Goal: Task Accomplishment & Management: Complete application form

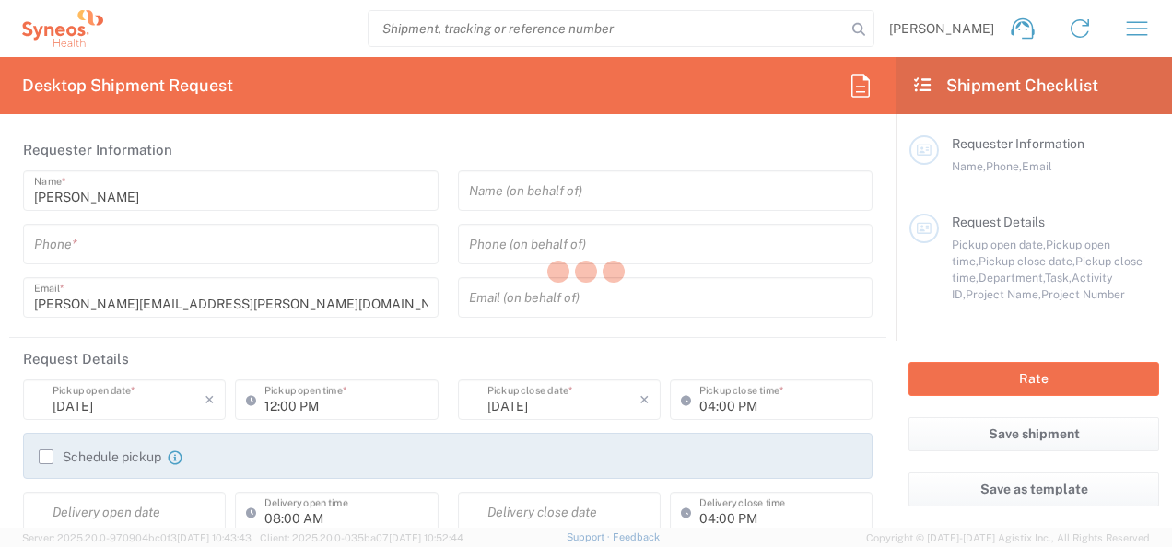
type input "8480"
type input "Romania"
type input "Syneos Health Romania S.R.L"
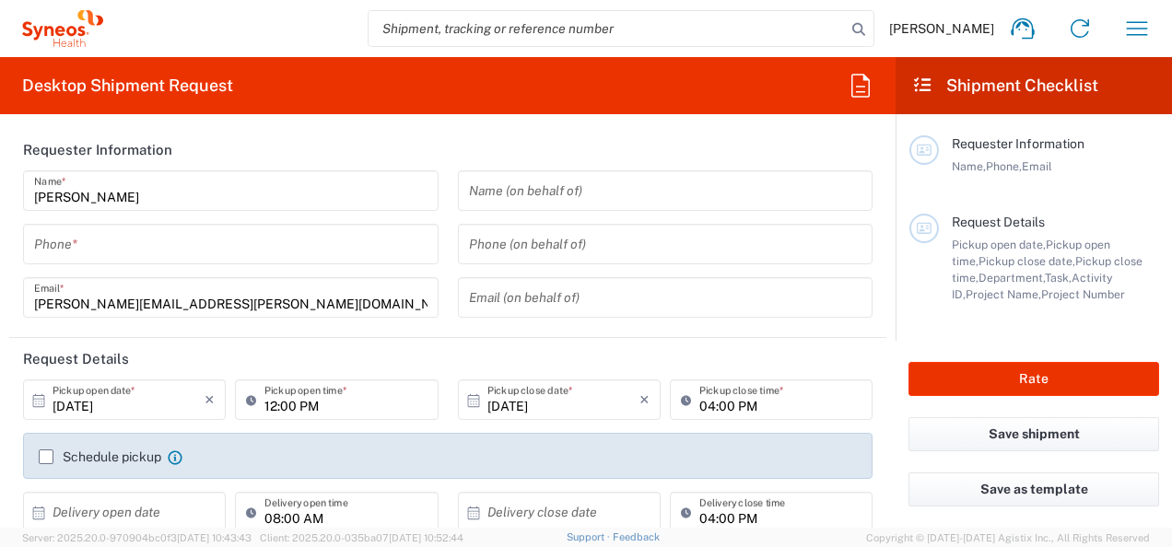
click at [121, 246] on input "tel" at bounding box center [231, 245] width 394 height 32
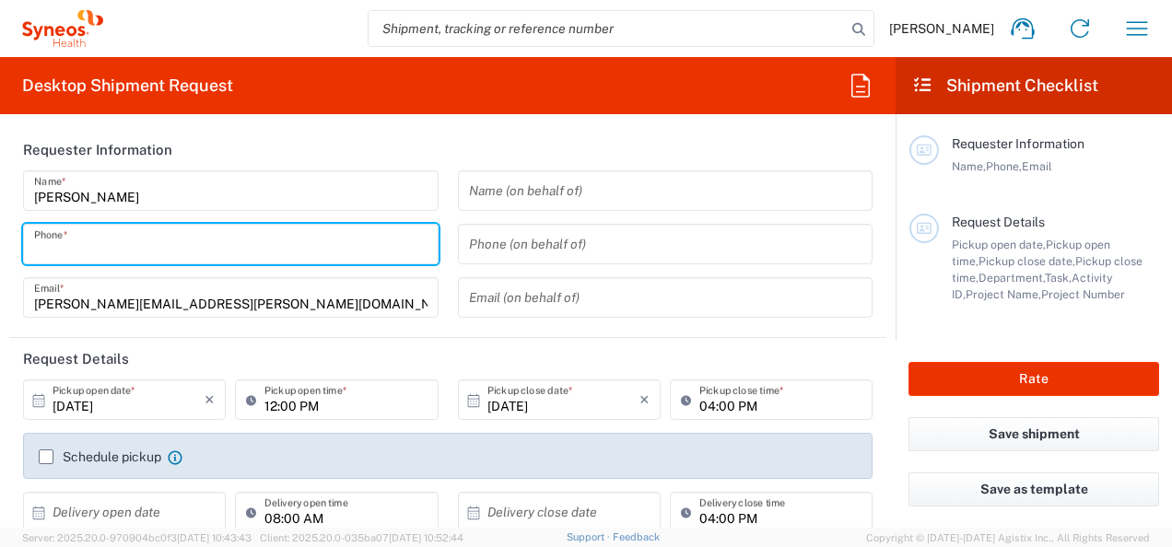
type input "0766479269"
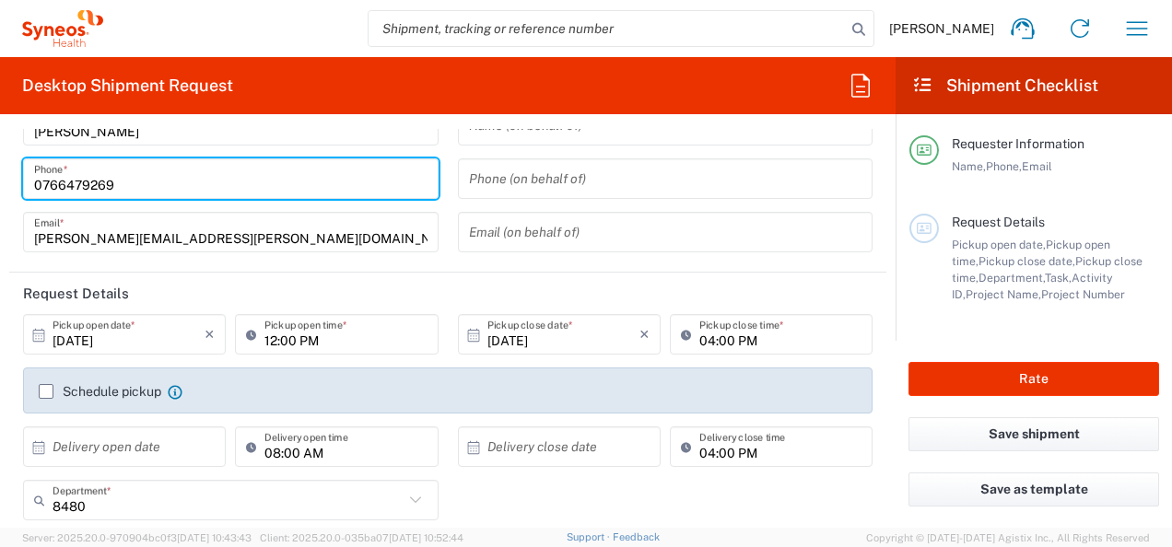
scroll to position [92, 0]
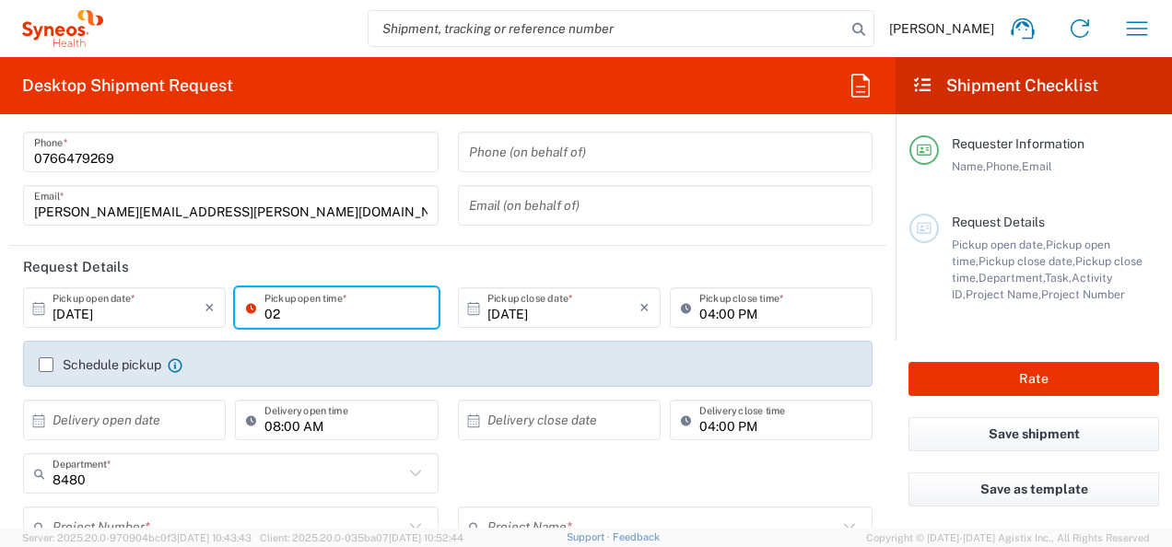
type input "02:00 PM"
click at [44, 364] on label "Schedule pickup" at bounding box center [100, 365] width 123 height 15
click at [46, 365] on input "Schedule pickup" at bounding box center [46, 365] width 0 height 0
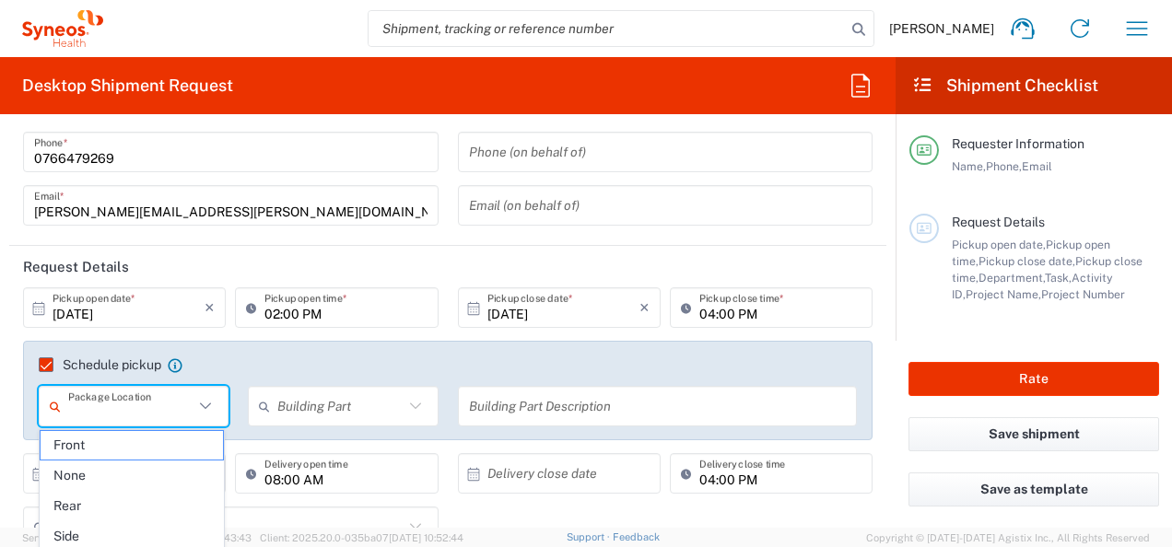
click at [174, 409] on input "text" at bounding box center [130, 407] width 125 height 32
drag, startPoint x: 138, startPoint y: 448, endPoint x: 181, endPoint y: 446, distance: 42.4
click at [142, 448] on span "Front" at bounding box center [132, 445] width 183 height 29
type input "Front"
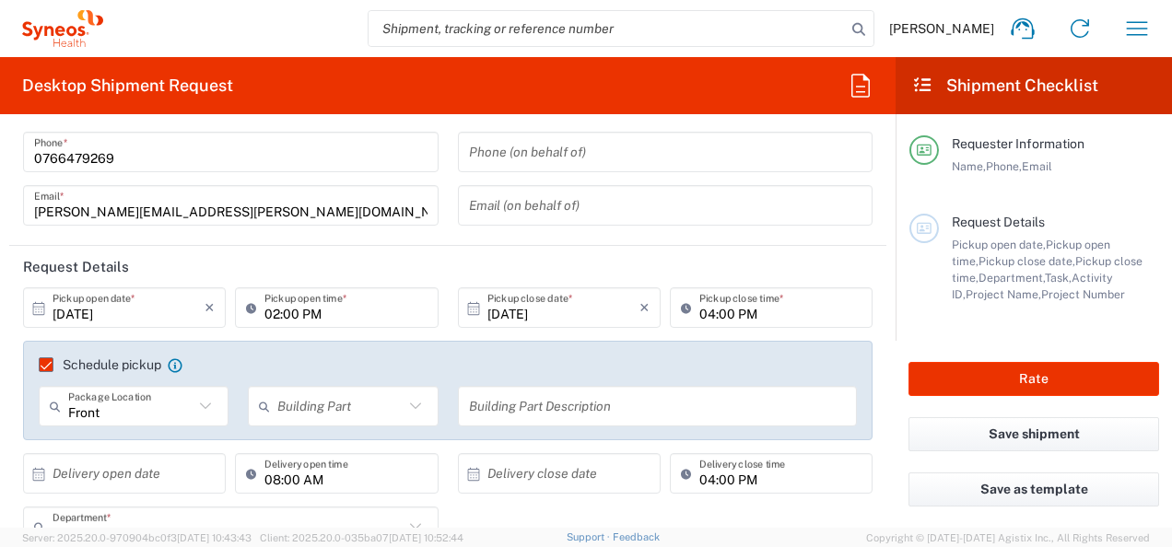
click at [269, 400] on icon at bounding box center [268, 406] width 18 height 29
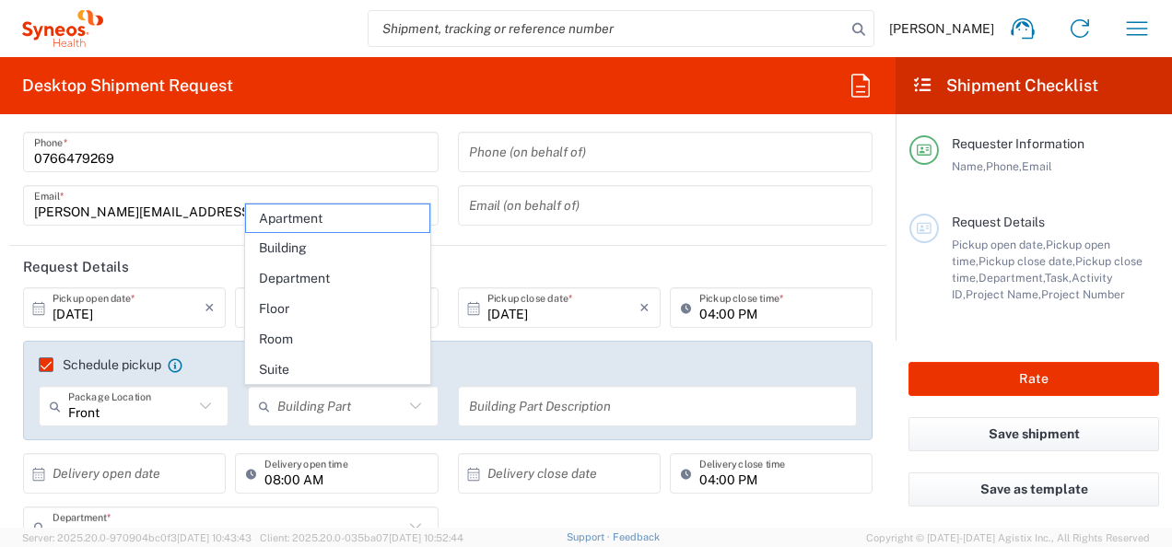
drag, startPoint x: 314, startPoint y: 247, endPoint x: 412, endPoint y: 330, distance: 128.2
click at [316, 247] on span "Building" at bounding box center [337, 248] width 183 height 29
type input "Building"
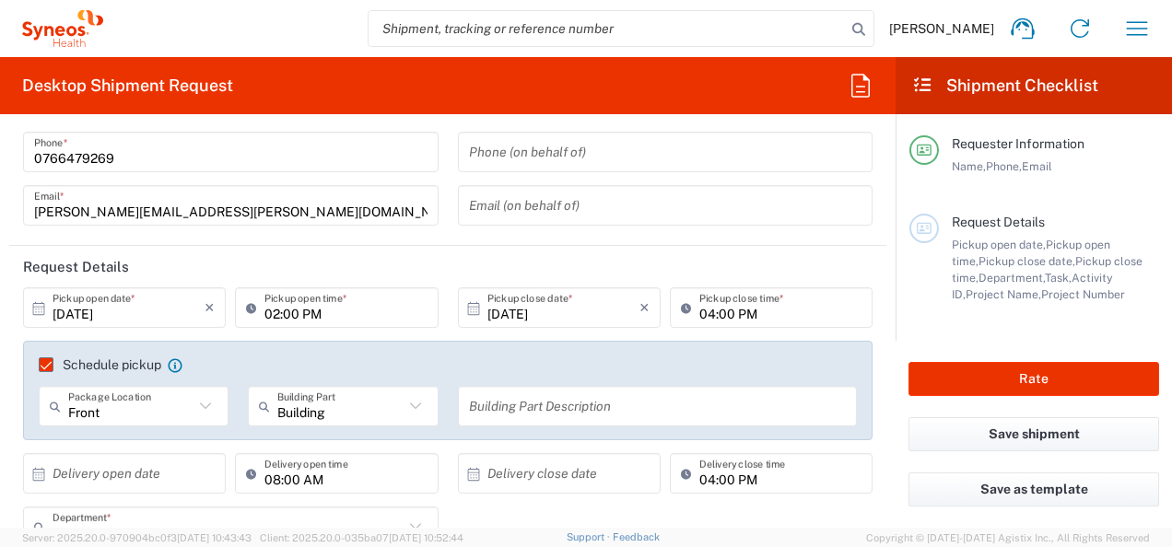
drag, startPoint x: 496, startPoint y: 418, endPoint x: 498, endPoint y: 409, distance: 9.4
click at [496, 418] on input "text" at bounding box center [658, 407] width 378 height 32
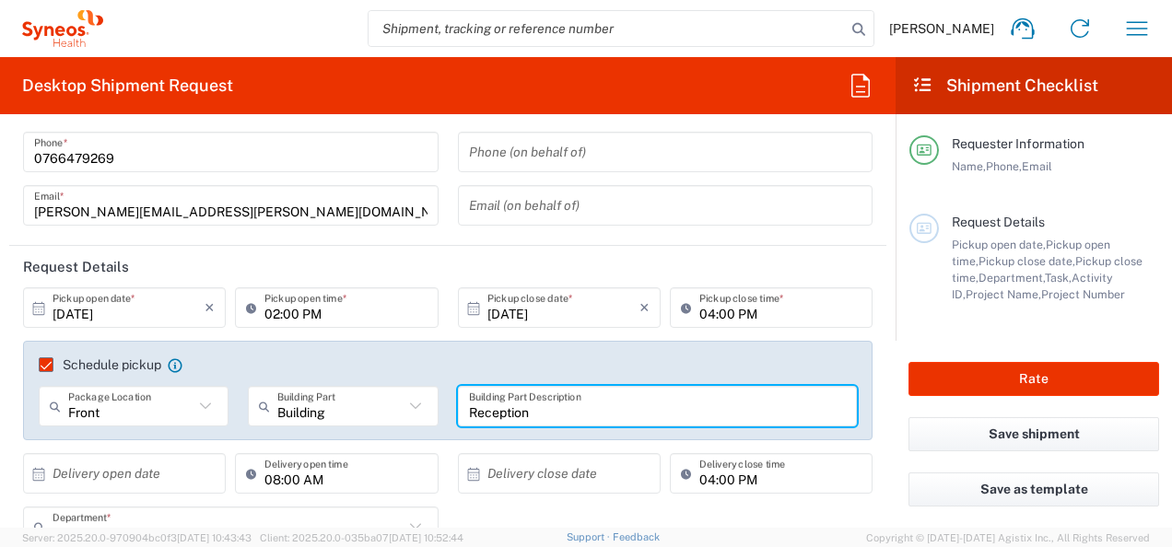
type input "Reception"
click at [128, 466] on input "text" at bounding box center [129, 474] width 152 height 32
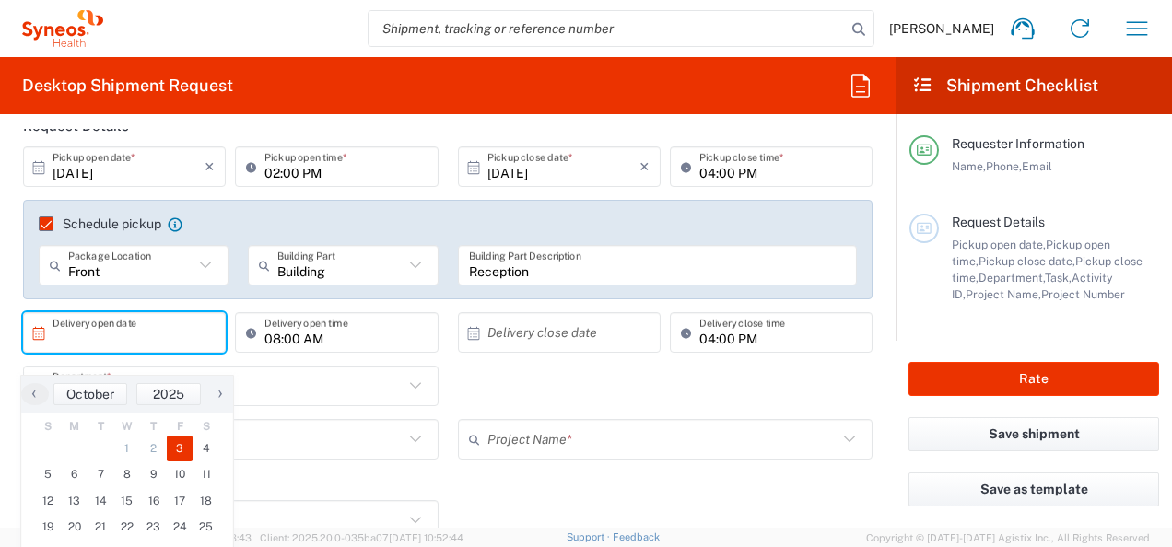
scroll to position [276, 0]
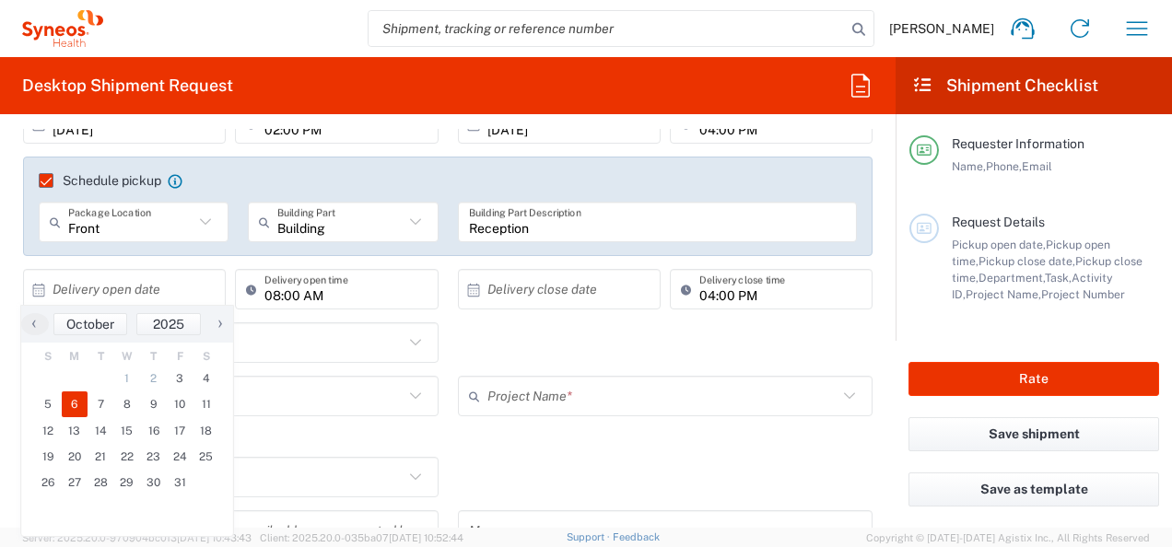
click at [76, 402] on span "6" at bounding box center [75, 405] width 27 height 26
type input "10/06/2025"
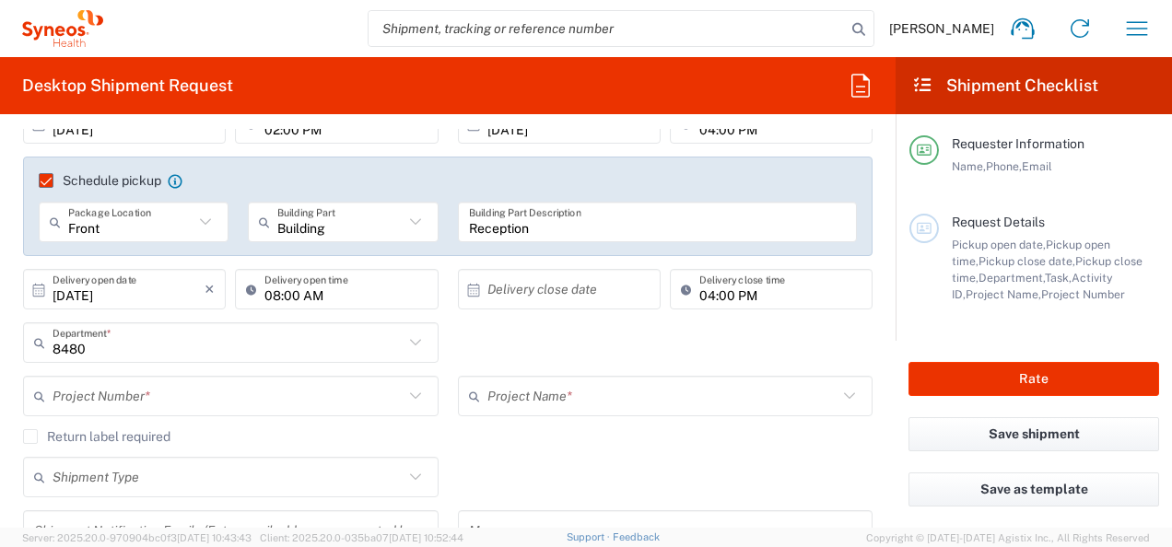
click at [579, 287] on input "text" at bounding box center [564, 290] width 152 height 32
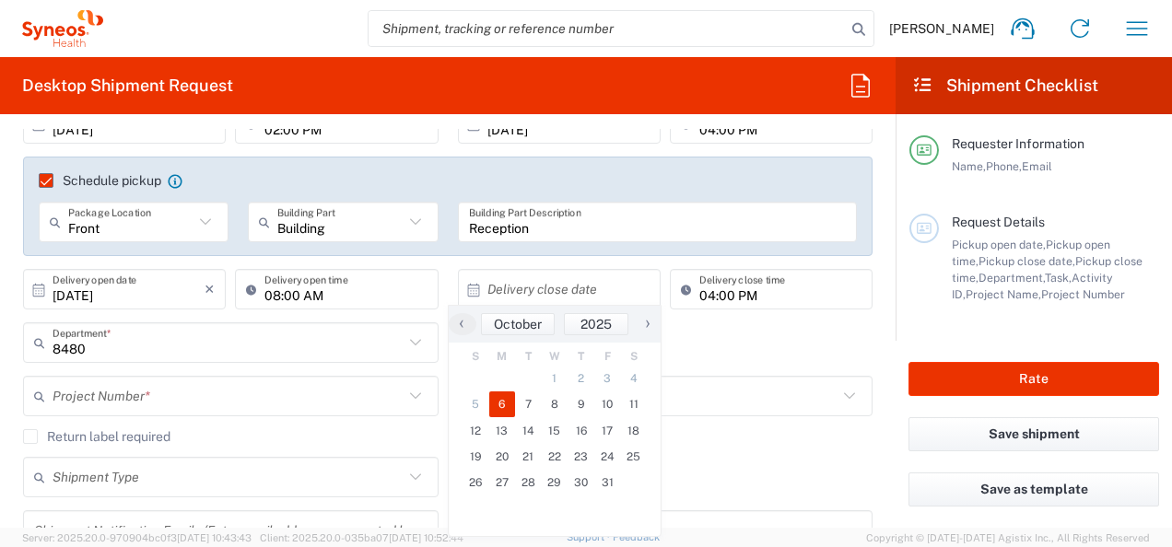
click at [505, 404] on span "6" at bounding box center [502, 405] width 27 height 26
type input "10/06/2025"
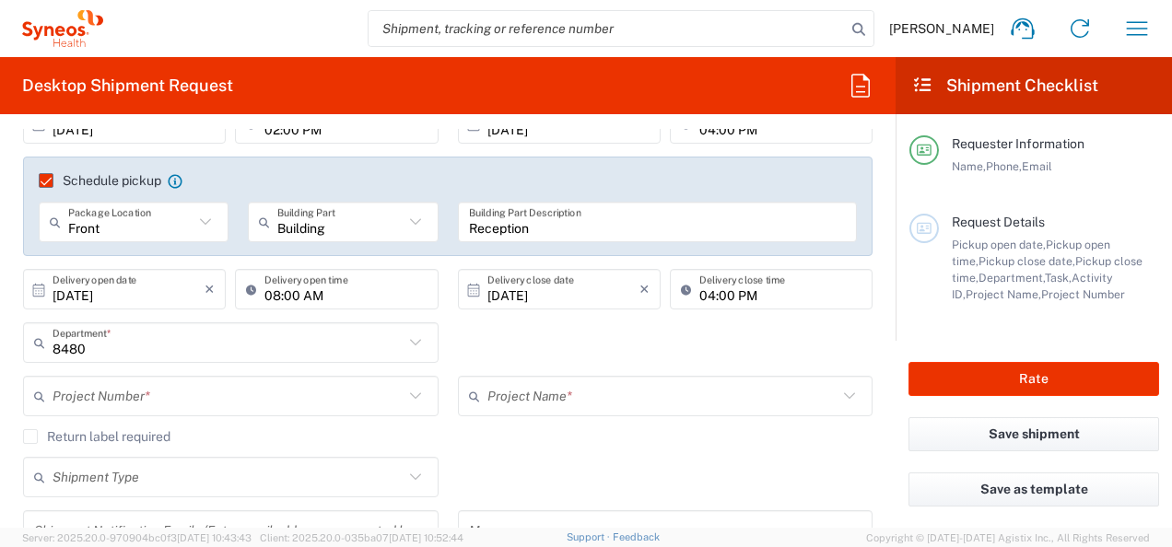
click at [243, 402] on input "text" at bounding box center [228, 397] width 351 height 32
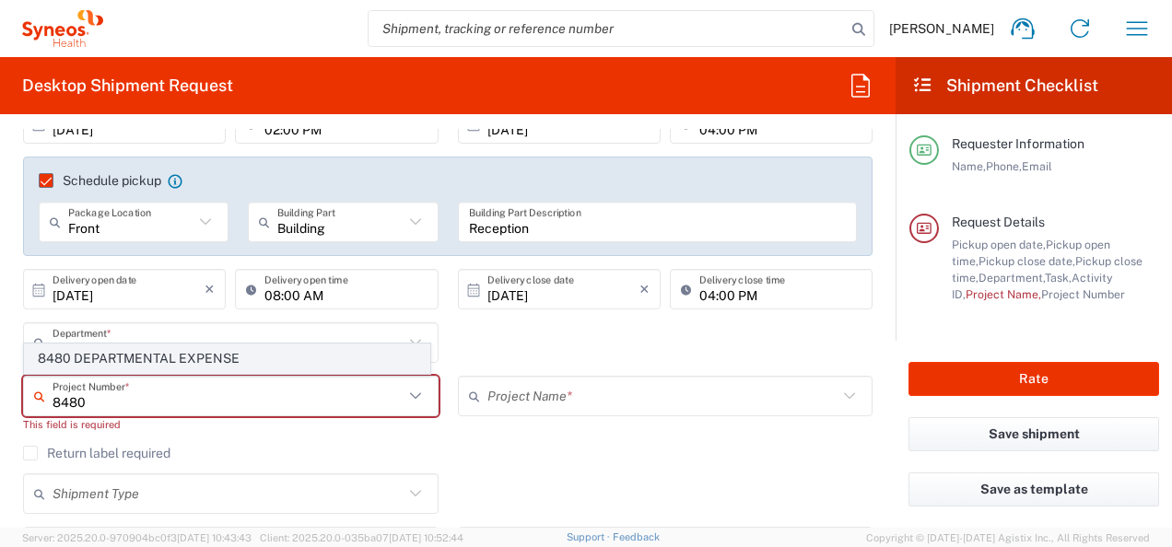
click at [145, 352] on span "8480 DEPARTMENTAL EXPENSE" at bounding box center [227, 359] width 405 height 29
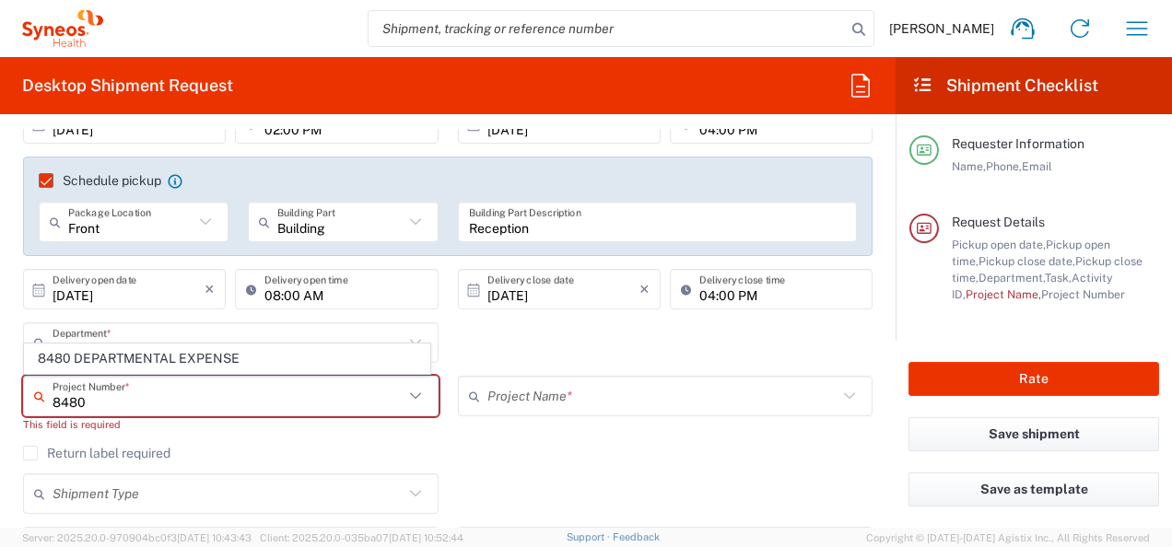
type input "8480 DEPARTMENTAL EXPENSE"
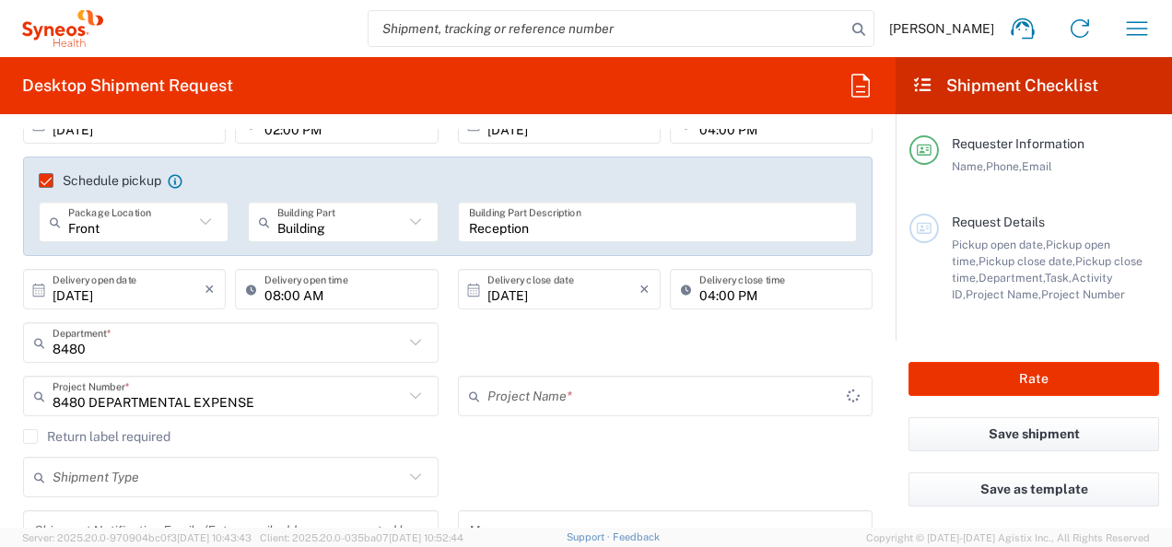
type input "8480 DEPARTMENTAL EXPENSE"
click at [492, 465] on div "Shipment Type Batch Regular" at bounding box center [448, 483] width 869 height 53
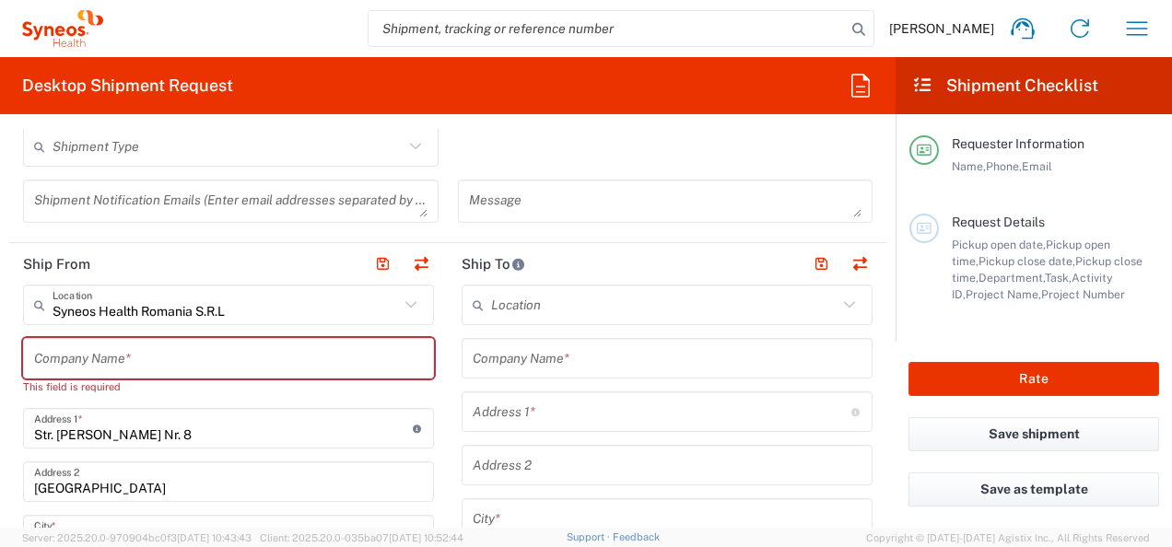
scroll to position [645, 0]
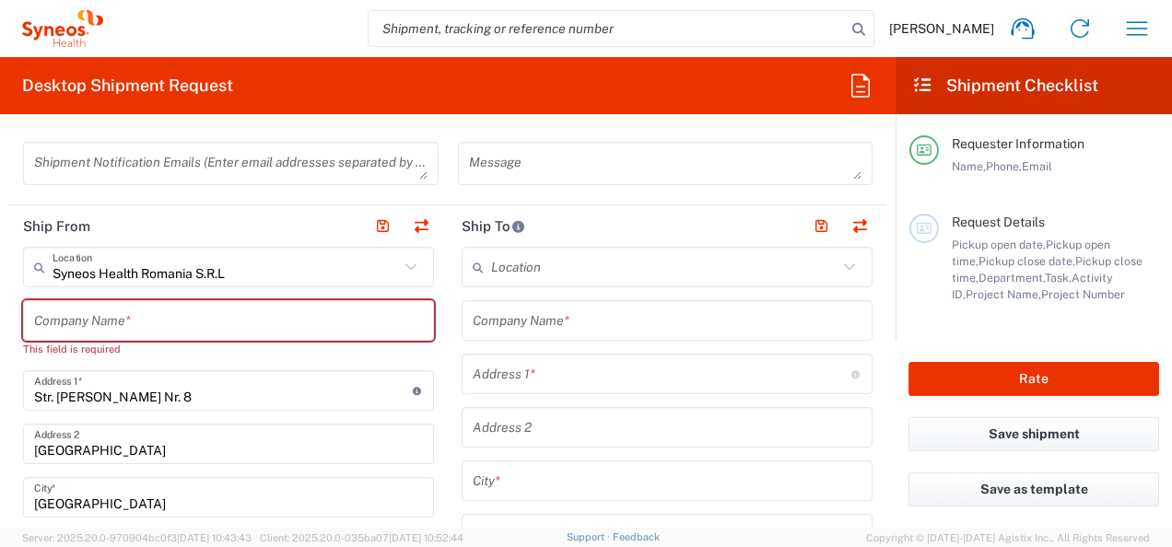
click at [340, 320] on input "text" at bounding box center [228, 321] width 389 height 32
type input "s"
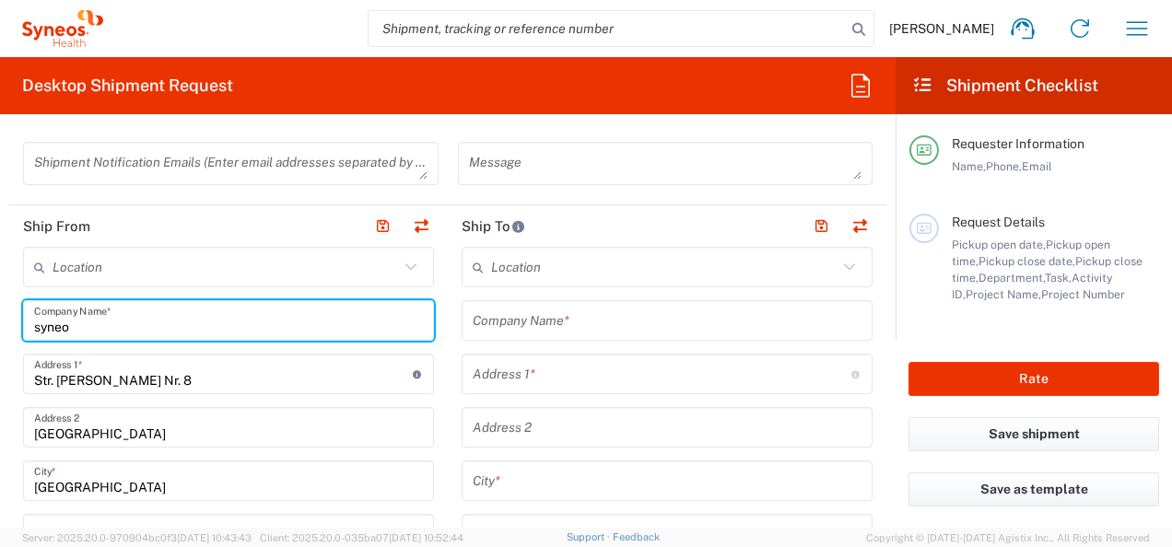
type input "syneos"
drag, startPoint x: 203, startPoint y: 329, endPoint x: -4, endPoint y: 317, distance: 206.8
click at [0, 317] on html "Ioana Bratu Home Shipment estimator Shipment tracking Desktop shipment request …" at bounding box center [586, 273] width 1172 height 547
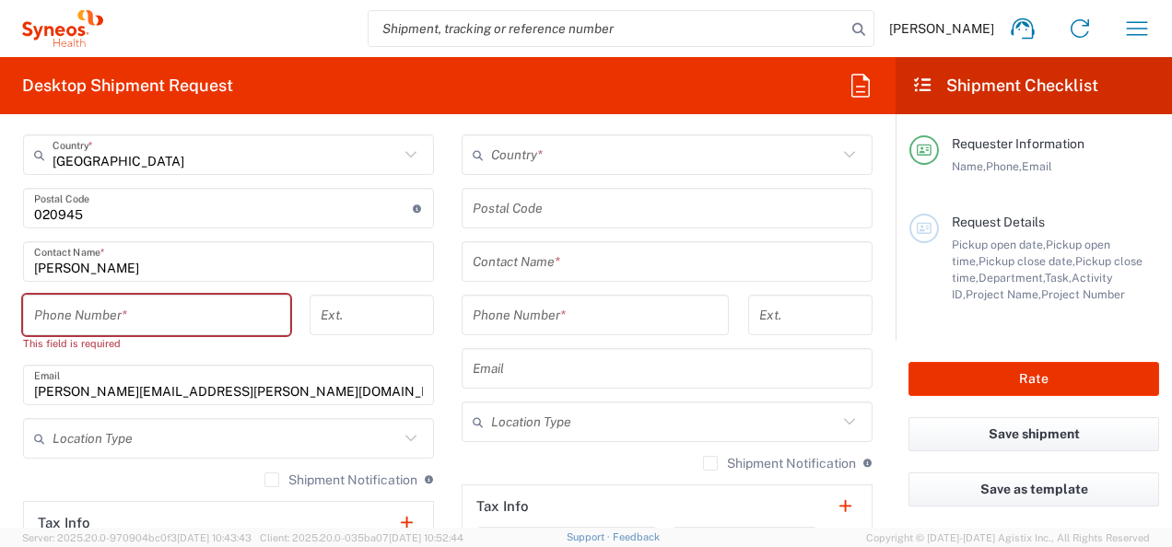
scroll to position [1106, 0]
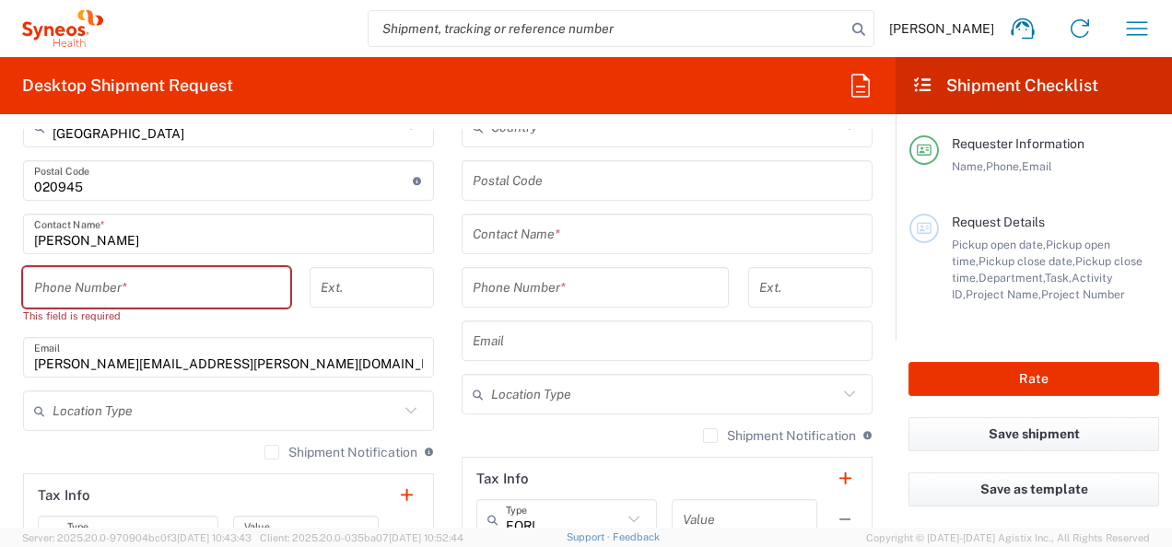
type input "Syneos Health Romania"
click at [187, 282] on input "tel" at bounding box center [156, 288] width 245 height 32
type input "0766479269"
type input "bratu_ioana2005@yahoo.com"
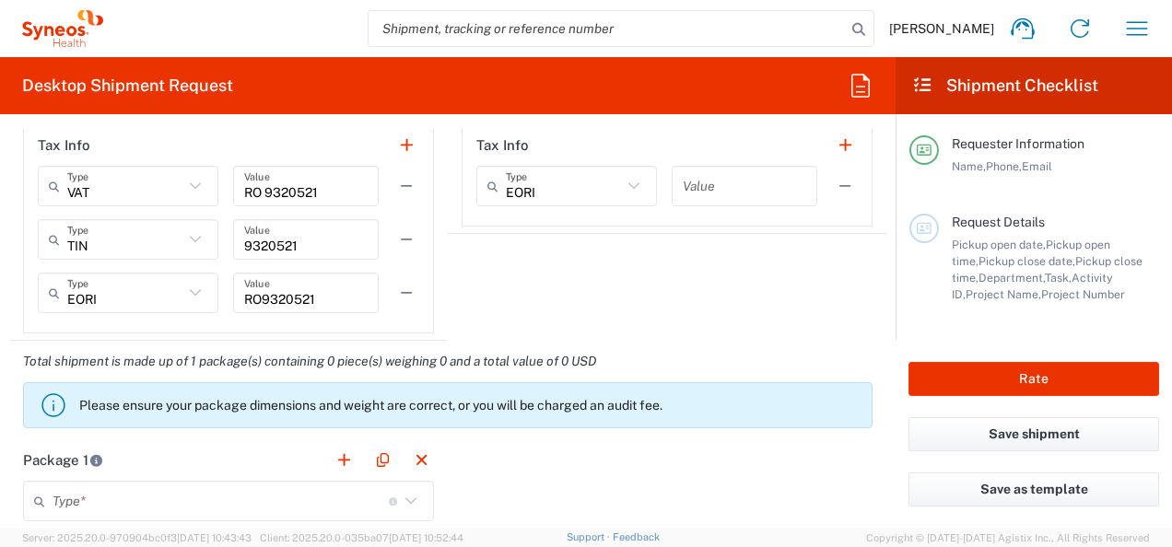
scroll to position [1475, 0]
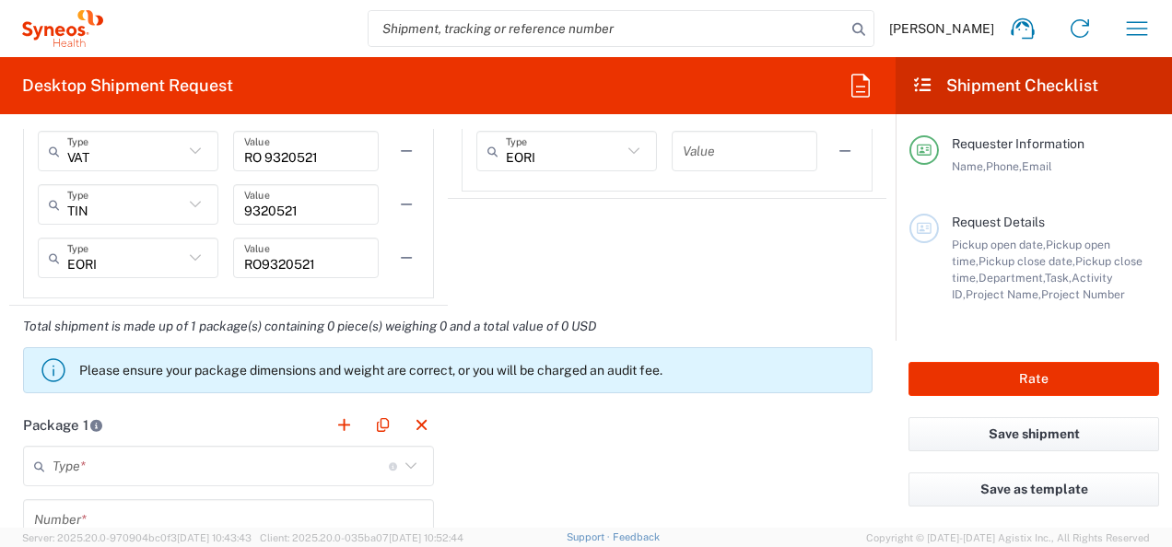
click at [278, 461] on input "text" at bounding box center [221, 467] width 336 height 32
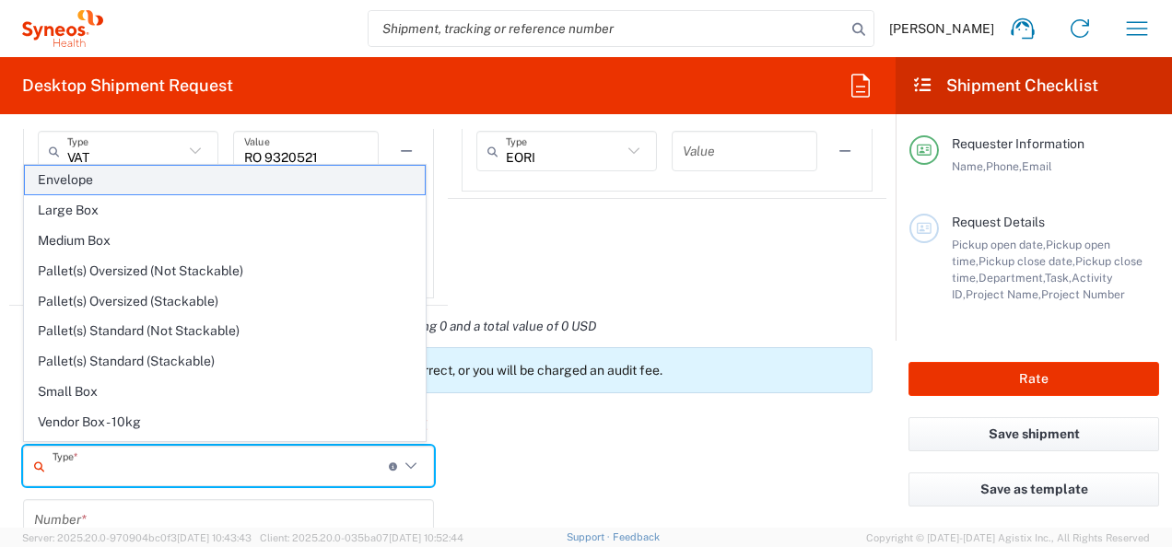
click at [125, 182] on span "Envelope" at bounding box center [225, 180] width 400 height 29
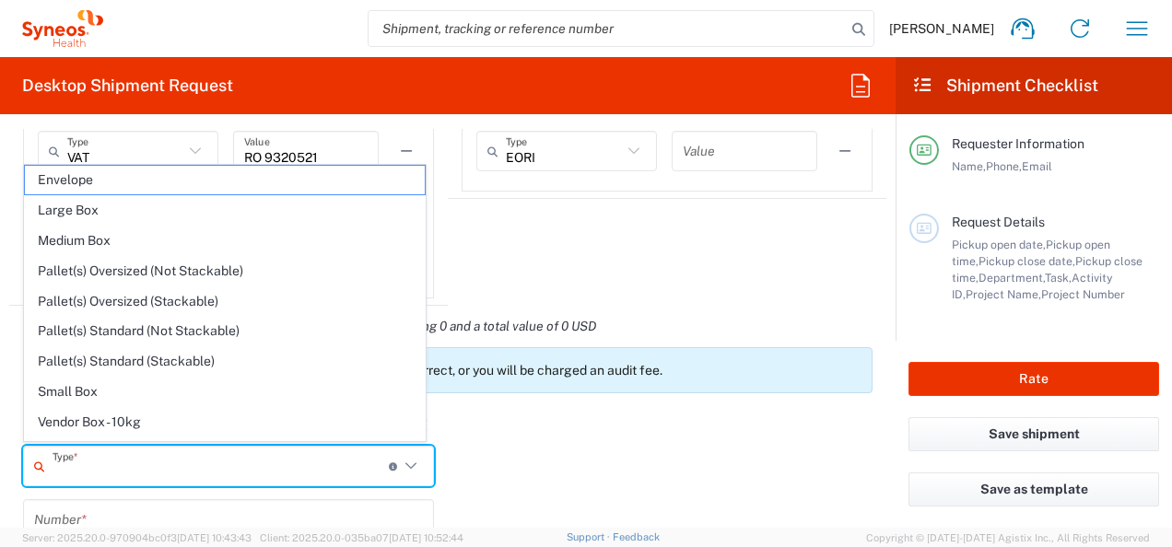
type input "Envelope"
type input "1"
type input "9.5"
type input "12.5"
type input "0.25"
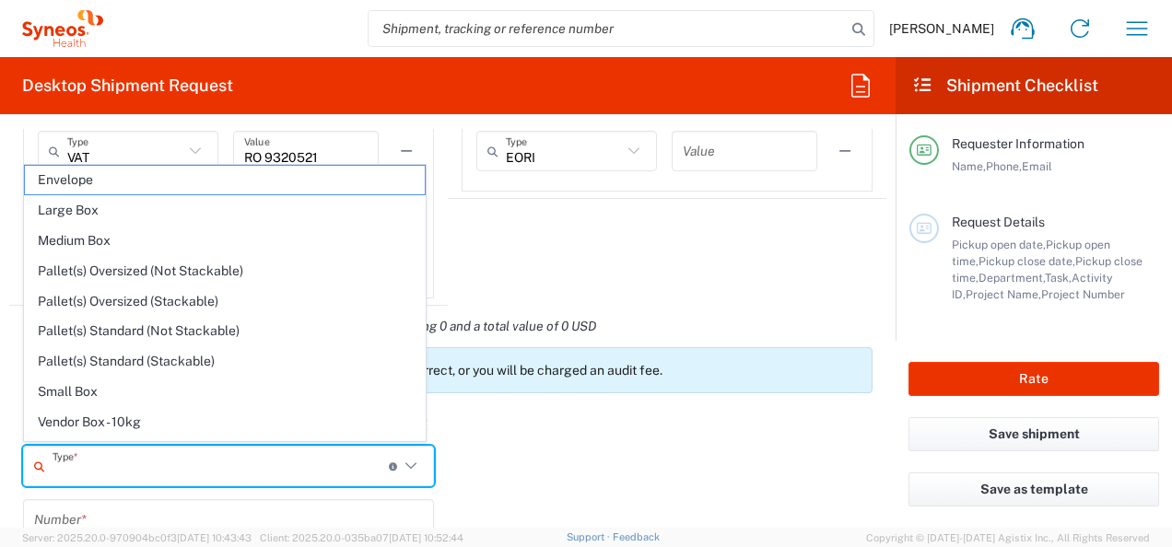
type input "in"
type input "0.45"
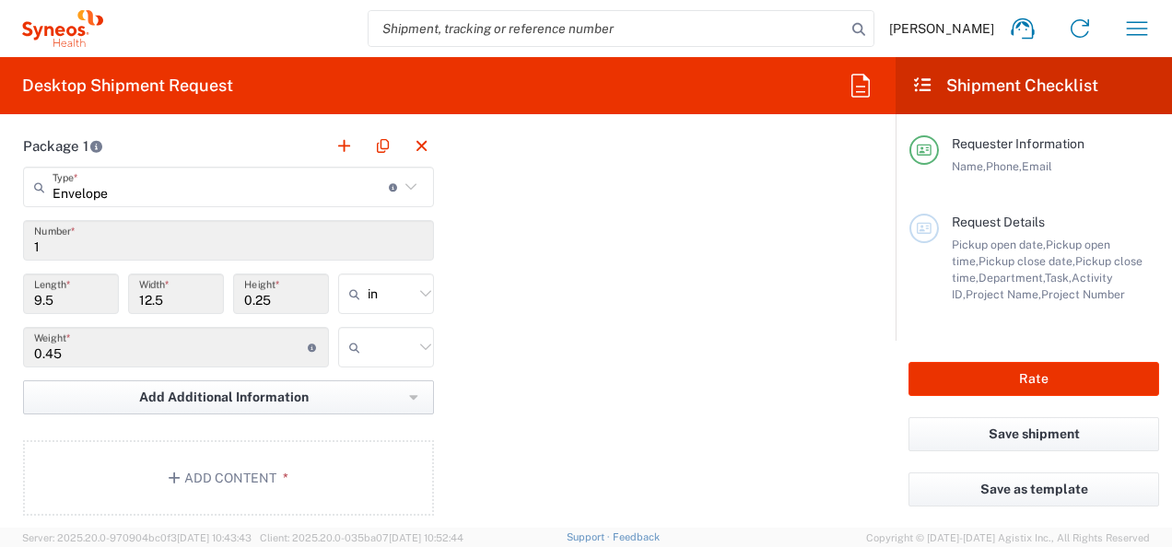
scroll to position [1843, 0]
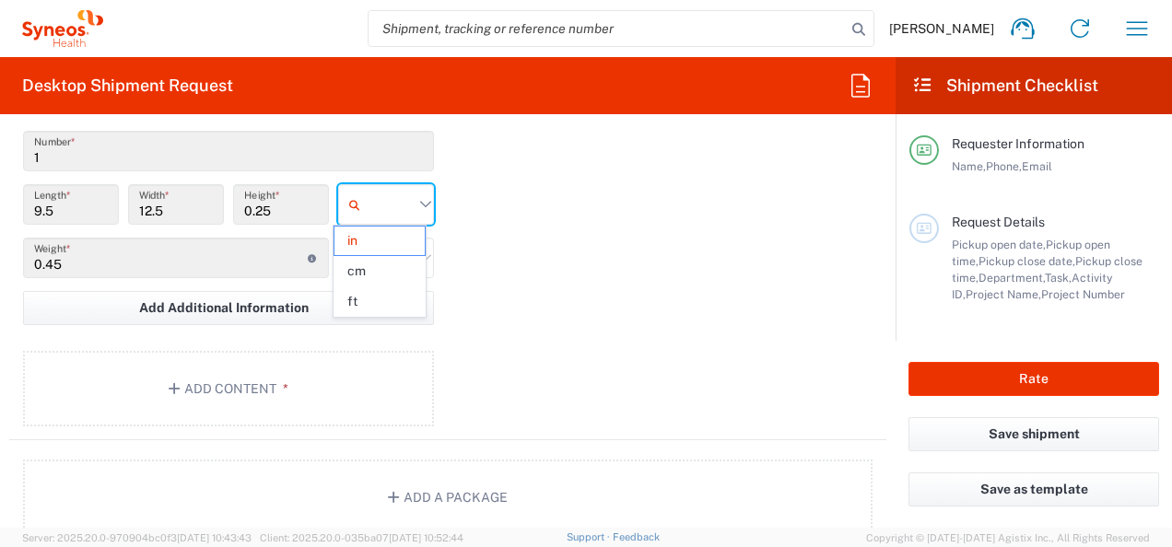
click at [398, 197] on input "text" at bounding box center [391, 204] width 46 height 29
click at [384, 271] on span "cm" at bounding box center [380, 271] width 90 height 29
type input "24.13"
type input "31.75"
type input "0.64"
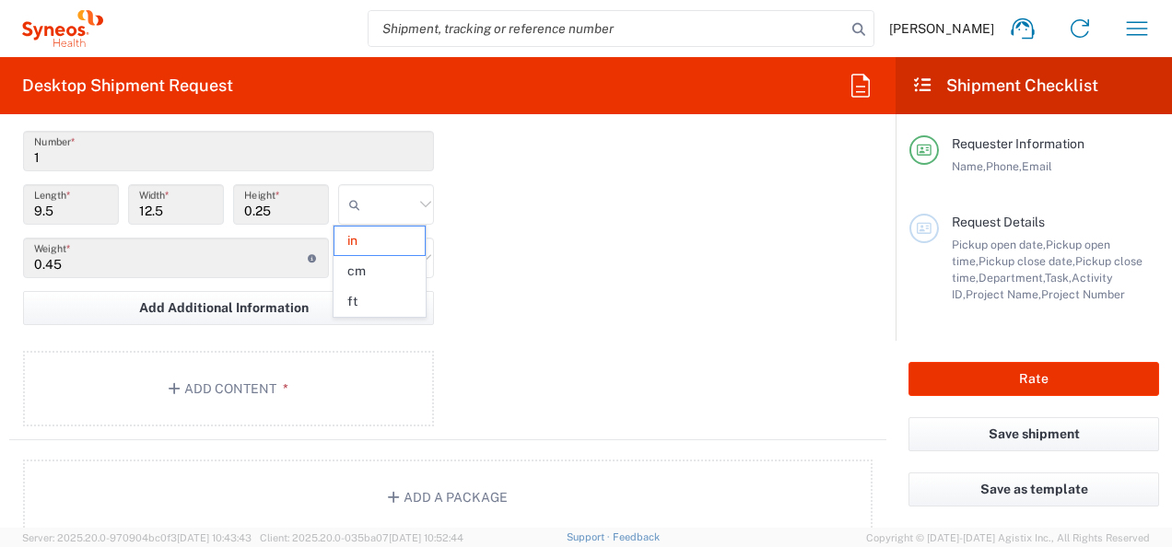
type input "cm"
click at [390, 272] on div at bounding box center [386, 258] width 96 height 41
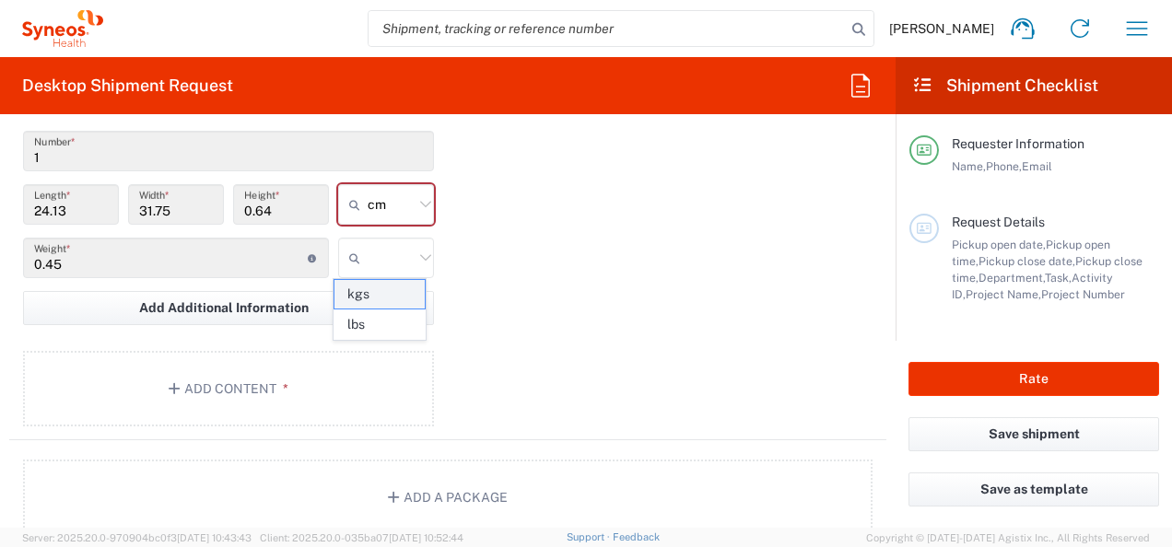
click at [393, 291] on span "kgs" at bounding box center [380, 294] width 90 height 29
type input "kgs"
click at [206, 370] on button "Add Content *" at bounding box center [228, 389] width 411 height 76
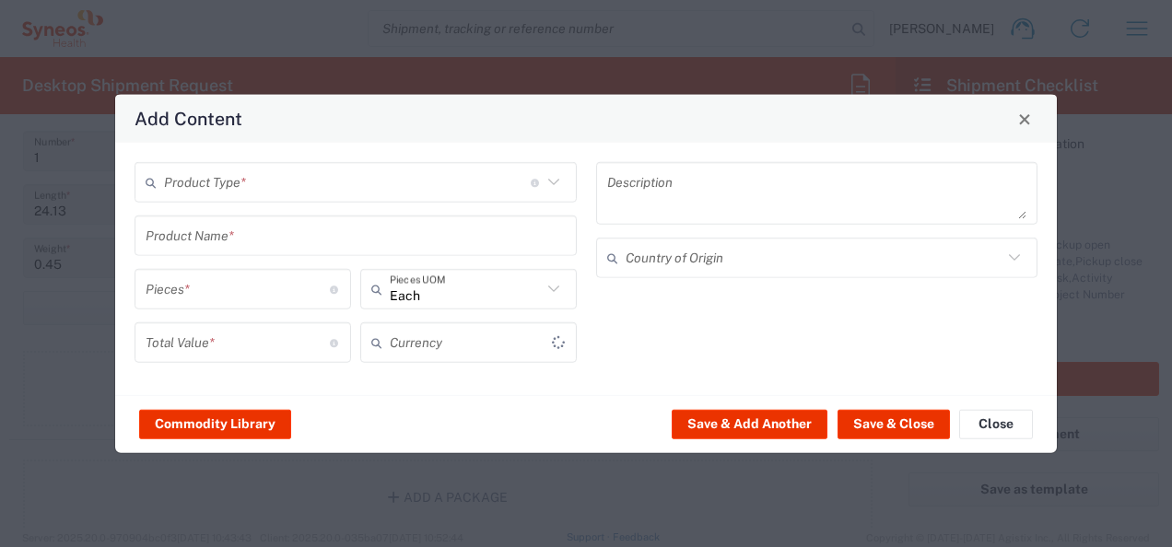
type input "US Dollar"
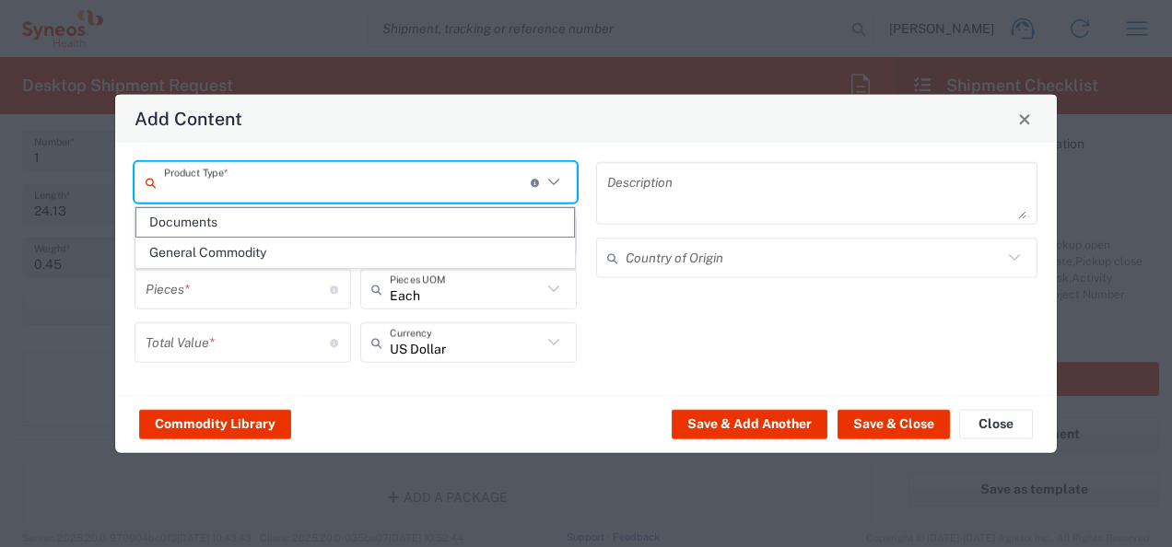
click at [264, 190] on input "text" at bounding box center [347, 182] width 367 height 32
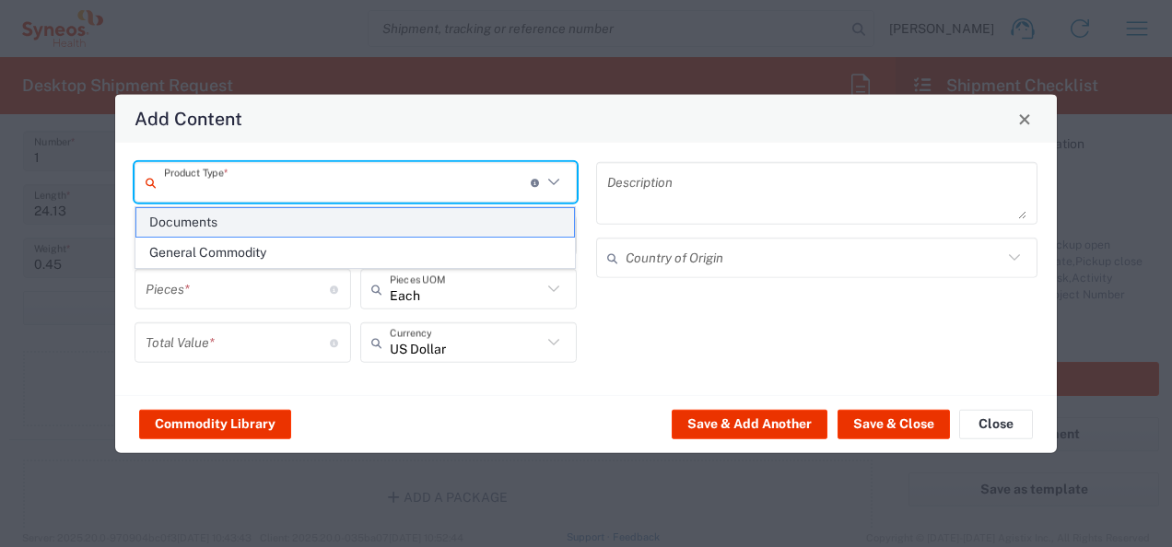
click at [235, 228] on span "Documents" at bounding box center [355, 222] width 439 height 29
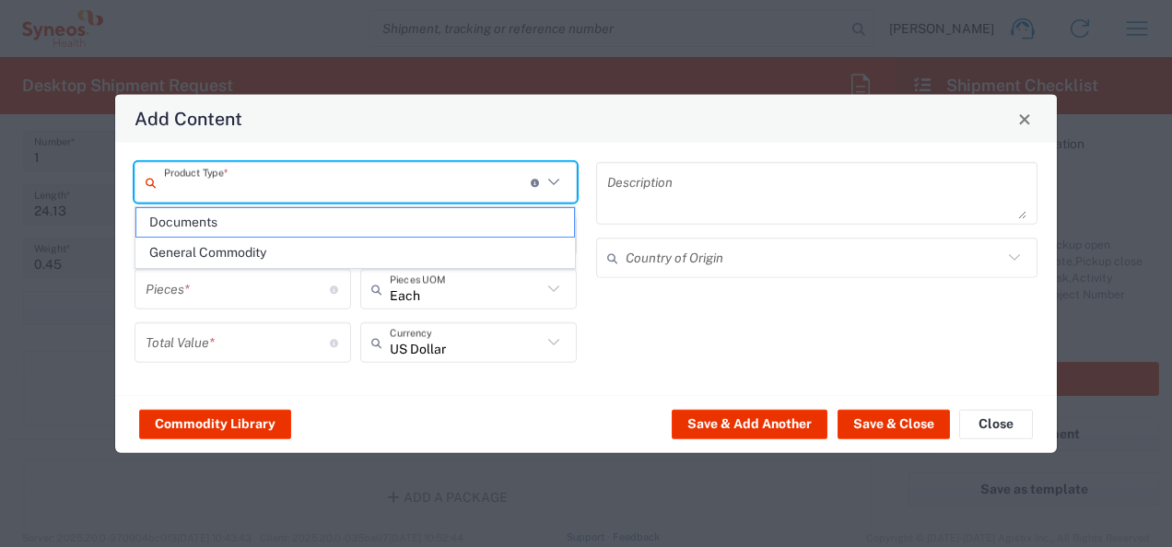
type input "Documents"
type input "1"
type textarea "Documents"
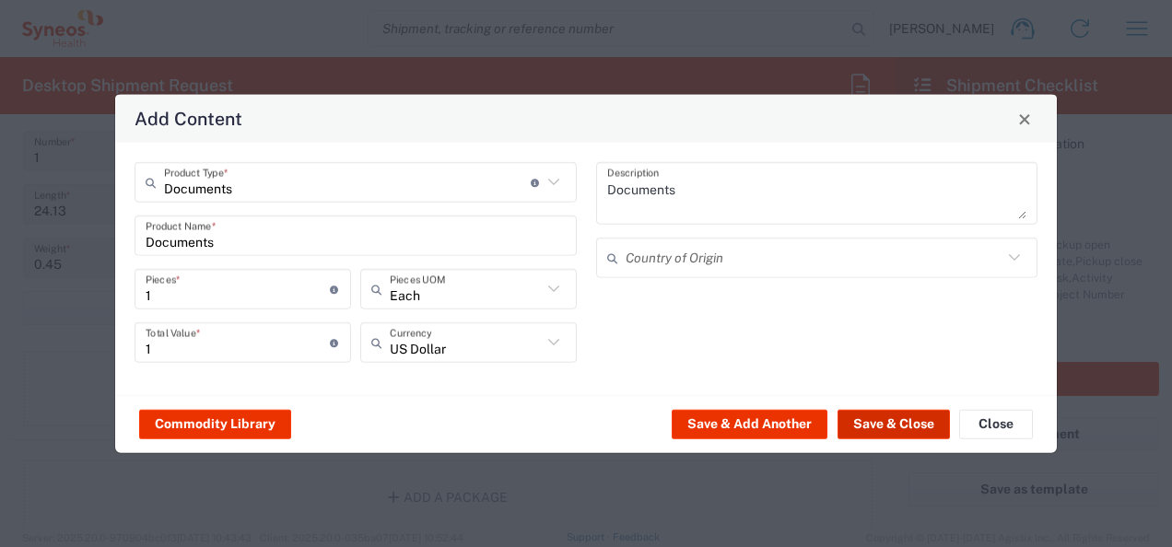
click at [918, 432] on button "Save & Close" at bounding box center [894, 423] width 112 height 29
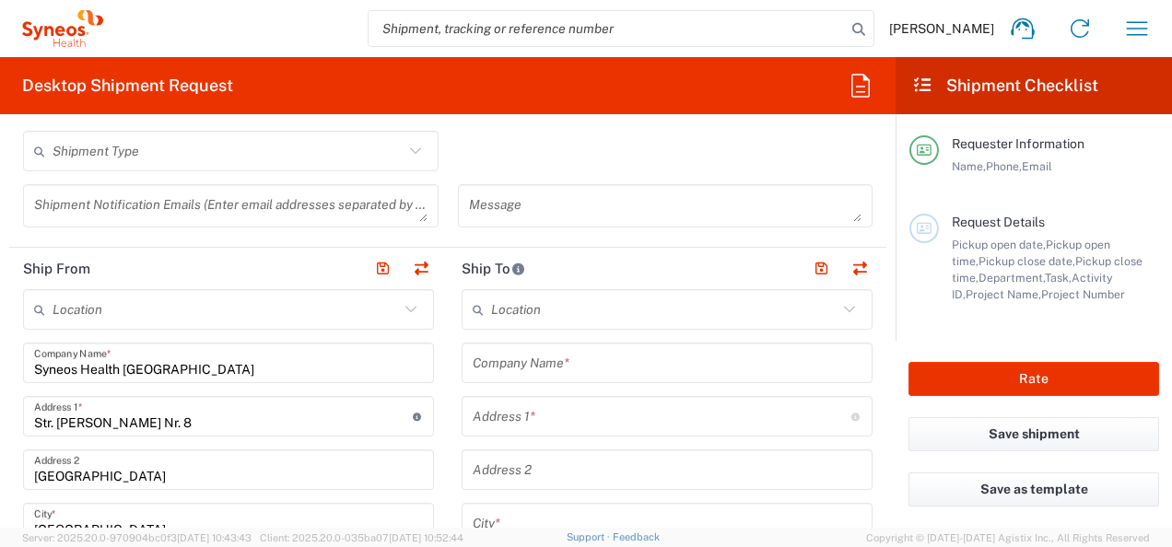
scroll to position [645, 0]
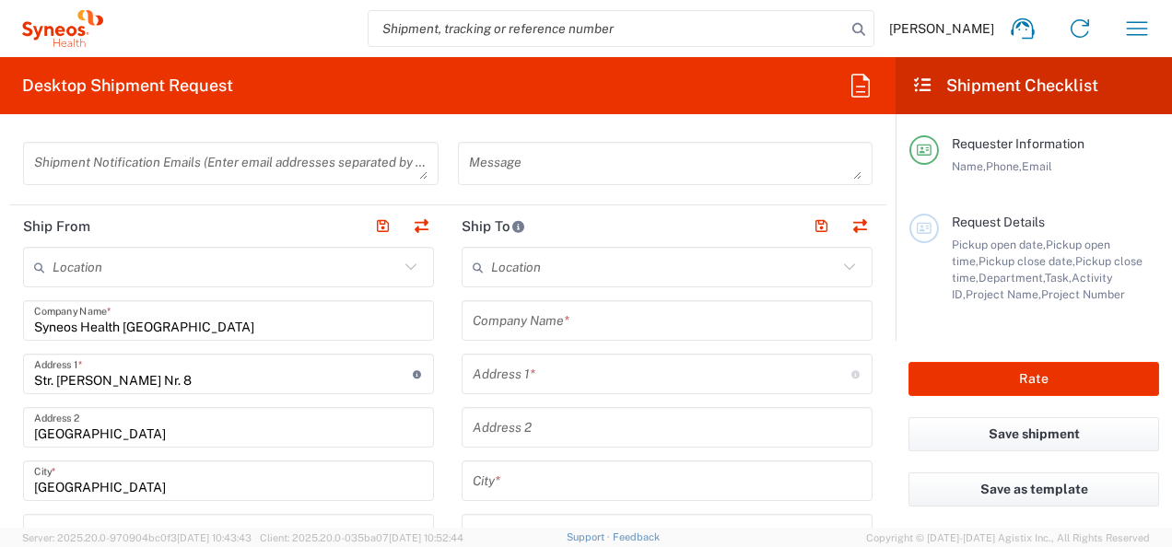
click at [546, 326] on input "text" at bounding box center [667, 321] width 389 height 32
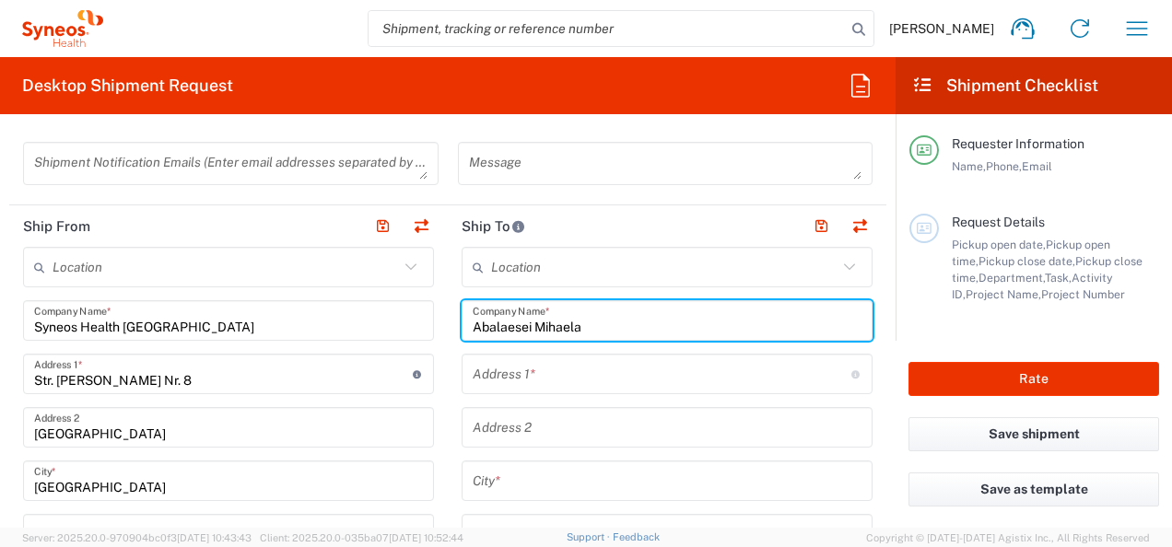
type input "Abalaesei Mihaela"
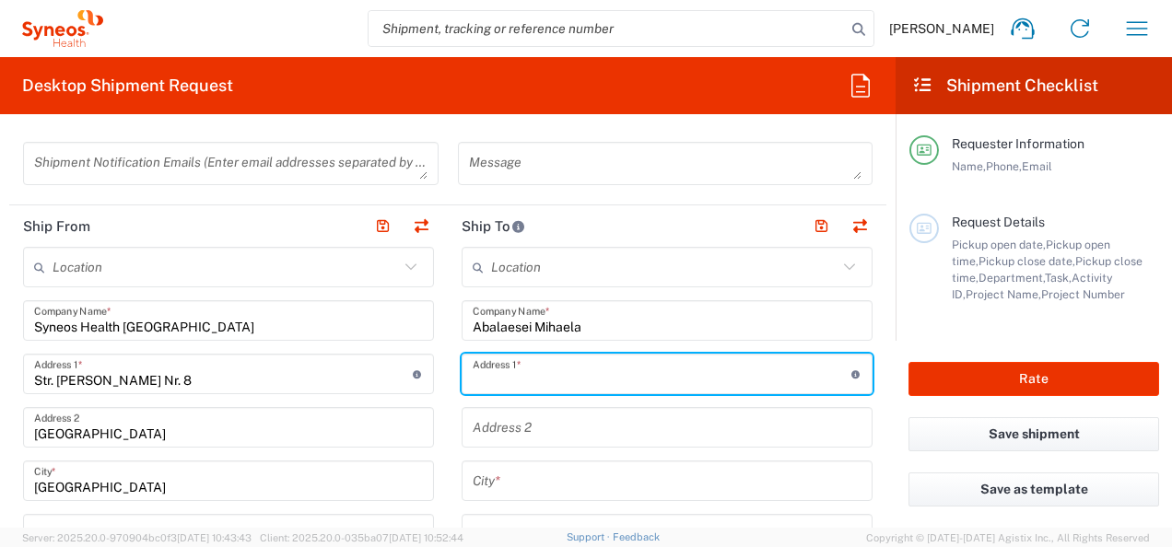
click at [475, 373] on input "text" at bounding box center [662, 375] width 379 height 32
paste input "Strada Mușatini Nr. 37, Bl. P3, Sc. A, Et. 3, Ap., 14, 700590, Iași, România"
drag, startPoint x: 759, startPoint y: 380, endPoint x: 841, endPoint y: 389, distance: 82.5
click at [841, 389] on div "Strada Mușatini Nr. 37, Bl. P3, Sc. A, Et. 3, Ap., 14, 700590, Iași, România Ad…" at bounding box center [667, 374] width 411 height 41
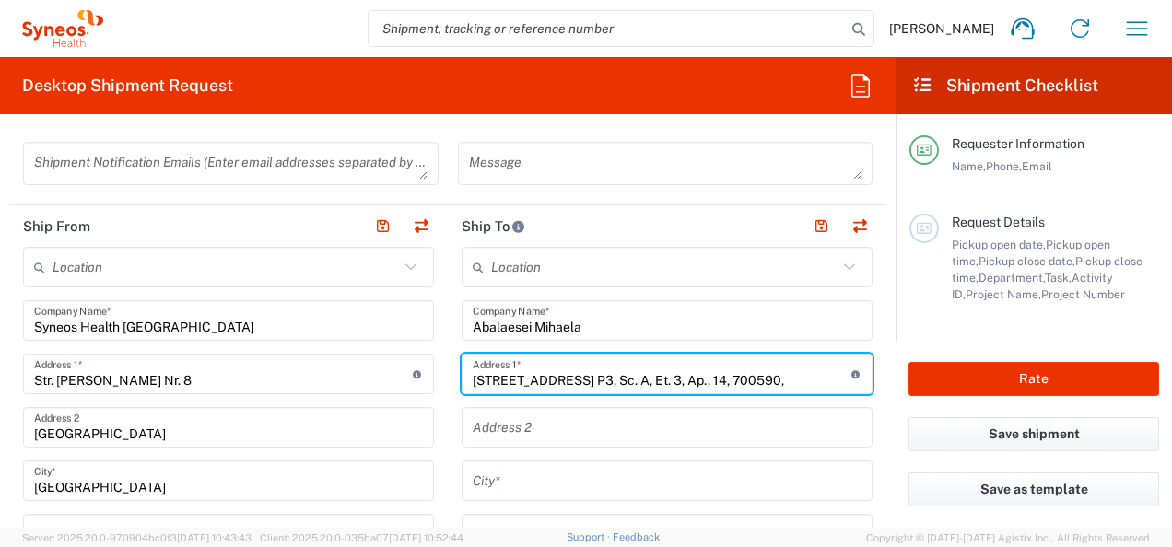
scroll to position [0, 0]
drag, startPoint x: 806, startPoint y: 373, endPoint x: 761, endPoint y: 375, distance: 45.2
click at [761, 376] on input "Strada Mușatini Nr. 37, Bl. P3, Sc. A, Et. 3, Ap., 14, 700590," at bounding box center [662, 375] width 379 height 32
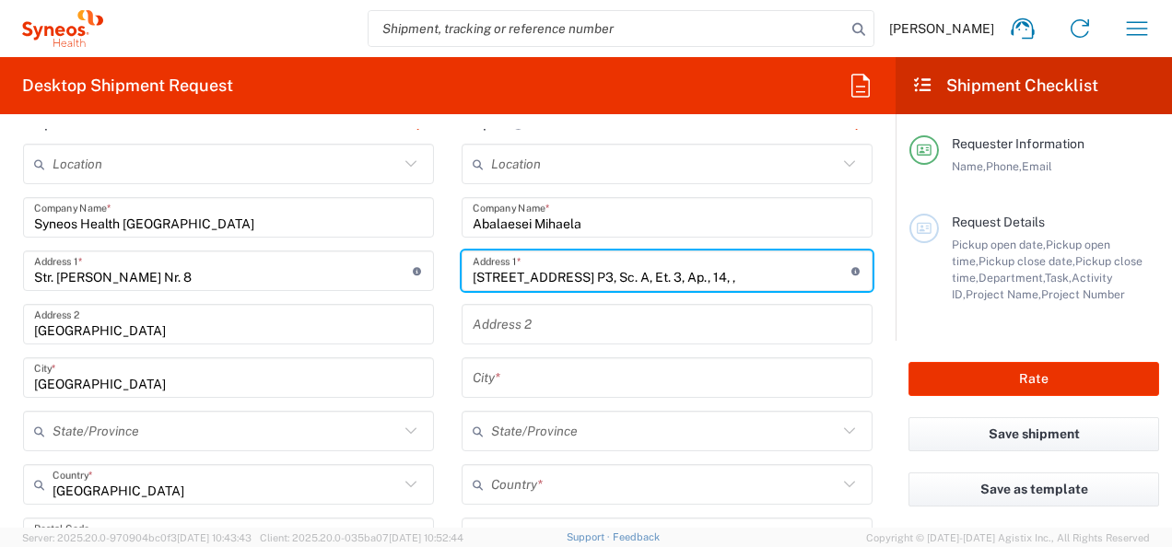
scroll to position [922, 0]
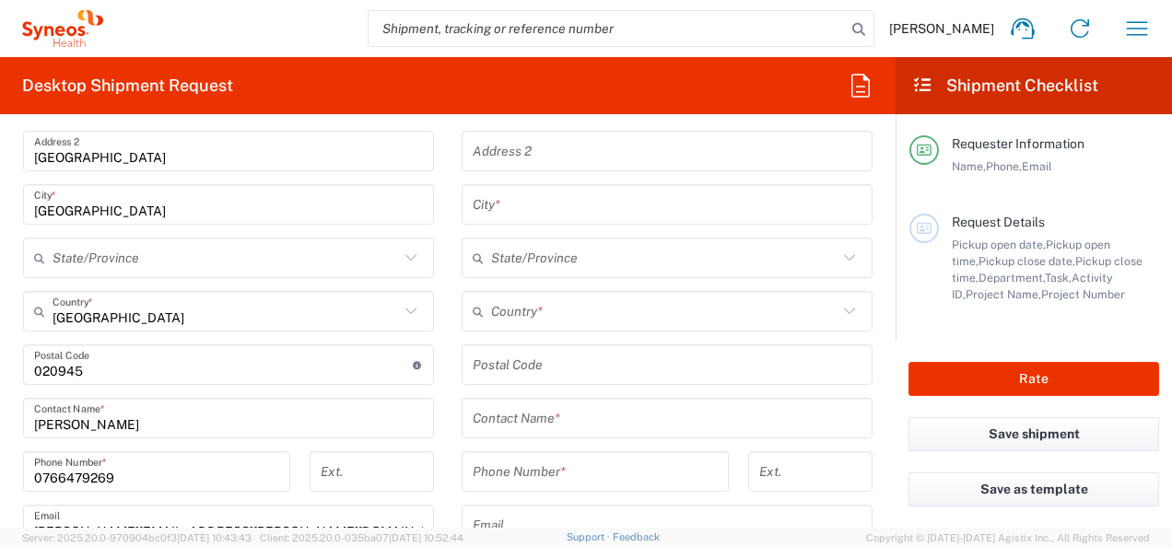
type input "Strada Mușatini Nr. 37, Bl. P3, Sc. A, Et. 3, Ap., 14, ,"
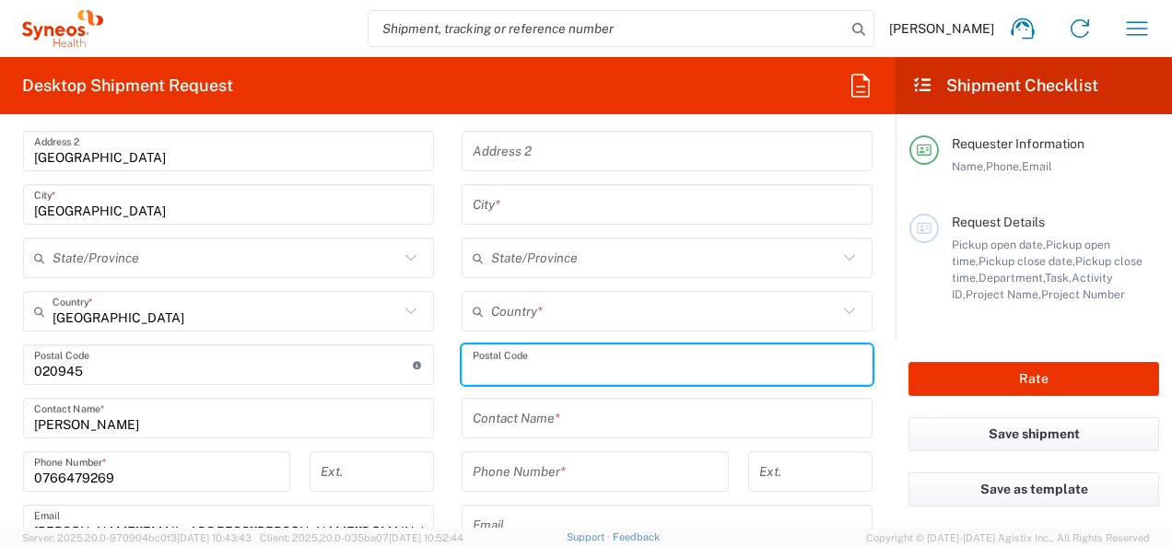
click at [527, 367] on input "undefined" at bounding box center [667, 365] width 389 height 32
paste input "700590"
type input "700590"
click at [555, 265] on input "text" at bounding box center [664, 258] width 347 height 32
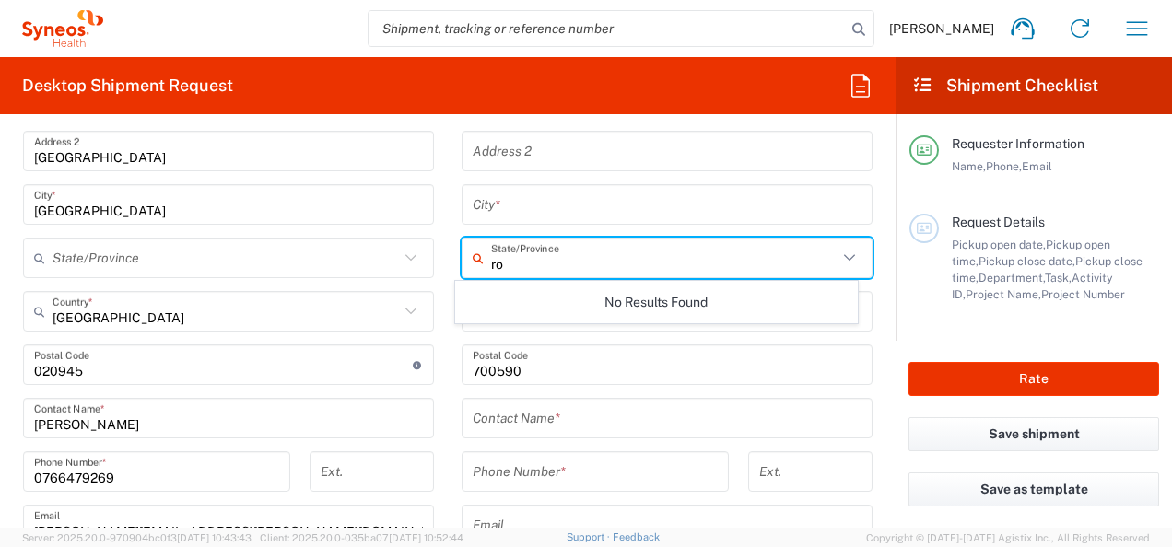
type input "rom"
drag, startPoint x: 563, startPoint y: 259, endPoint x: 429, endPoint y: 265, distance: 133.8
click at [423, 264] on div "Ship From Location Addison Whitney LLC-Morrisvile NC US Barcelona-Syneos Health…" at bounding box center [447, 394] width 877 height 930
click at [870, 359] on main "Location Addison Whitney LLC-Morrisvile NC US Barcelona-Syneos Health BioSector…" at bounding box center [667, 358] width 439 height 774
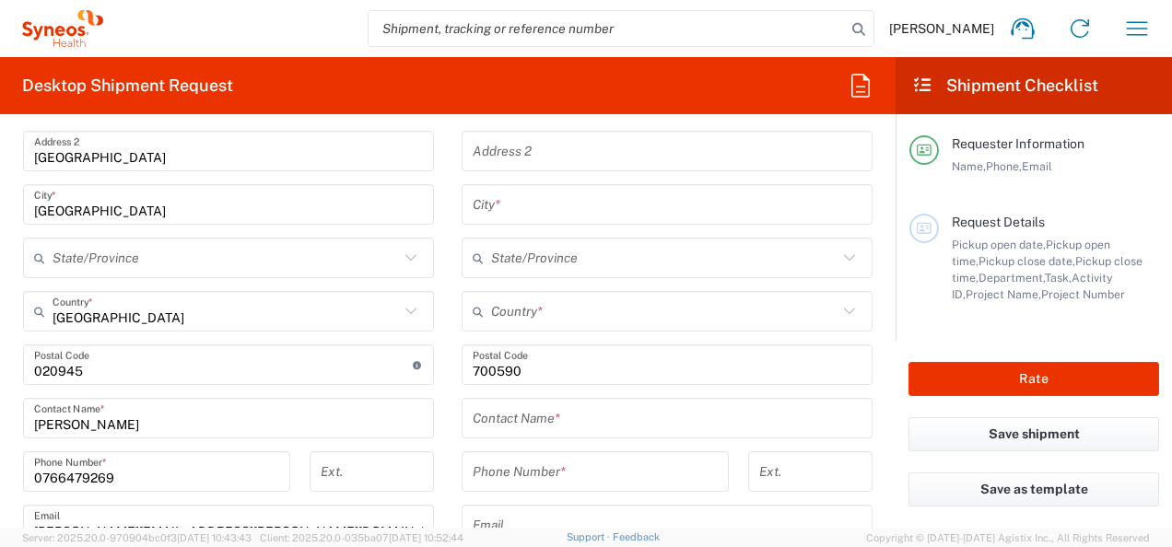
click at [579, 312] on input "text" at bounding box center [664, 312] width 347 height 32
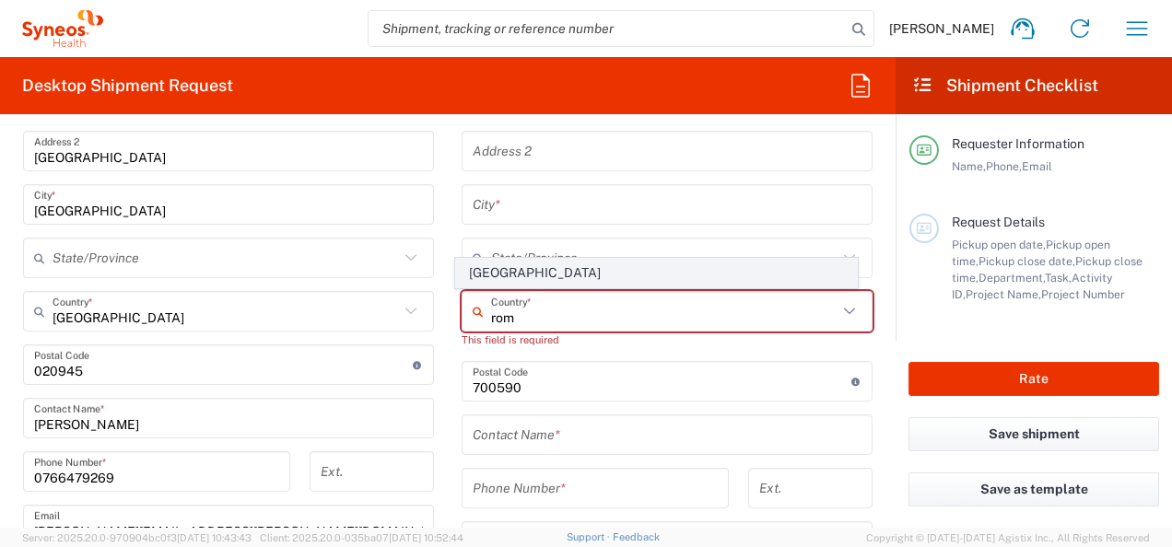
click at [503, 281] on span "Romania" at bounding box center [656, 273] width 400 height 29
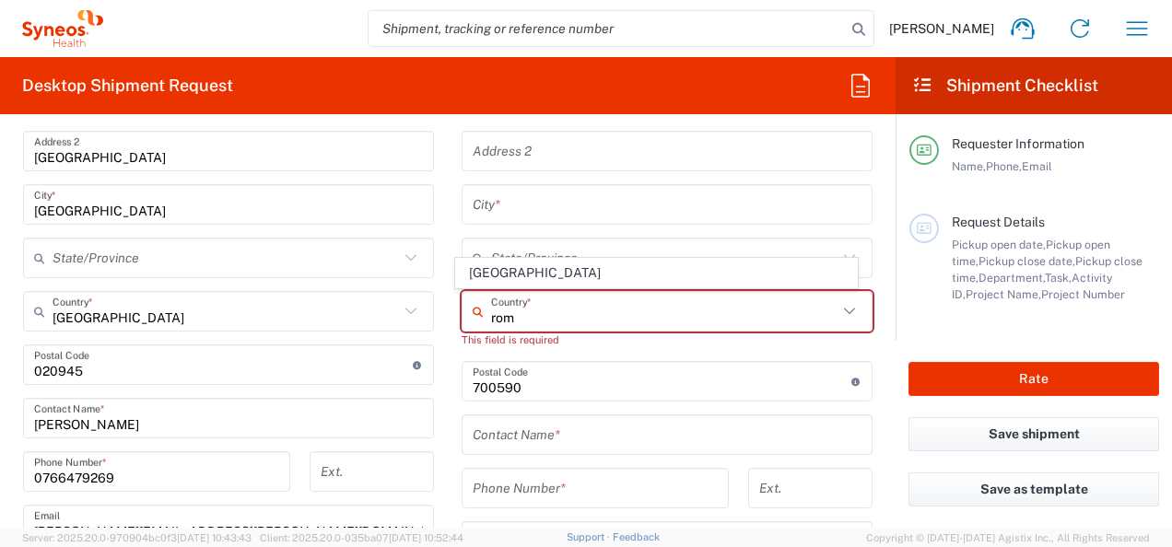
type input "Romania"
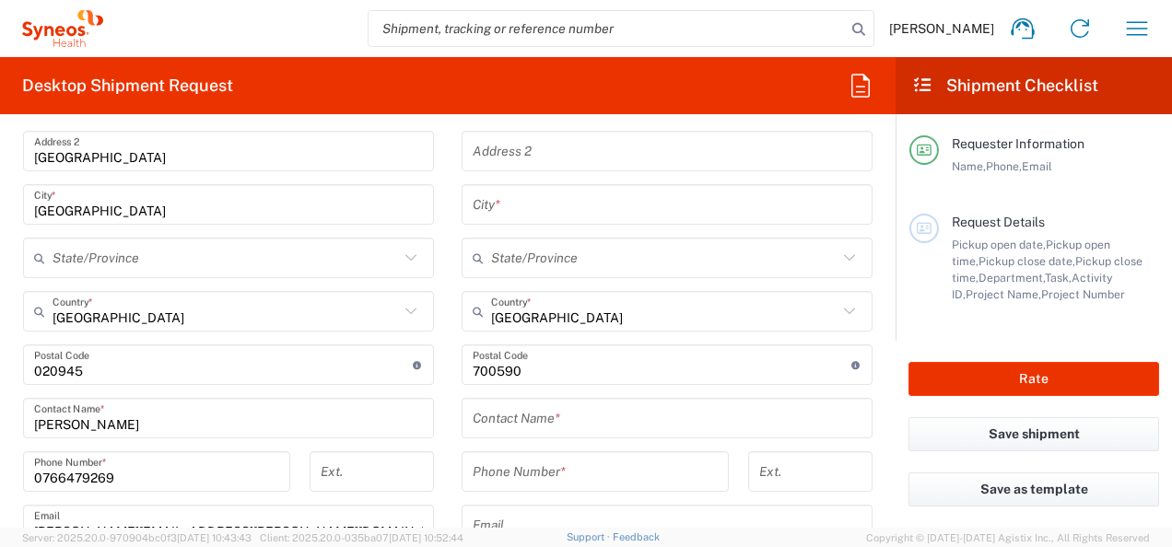
click at [527, 265] on input "text" at bounding box center [664, 258] width 347 height 32
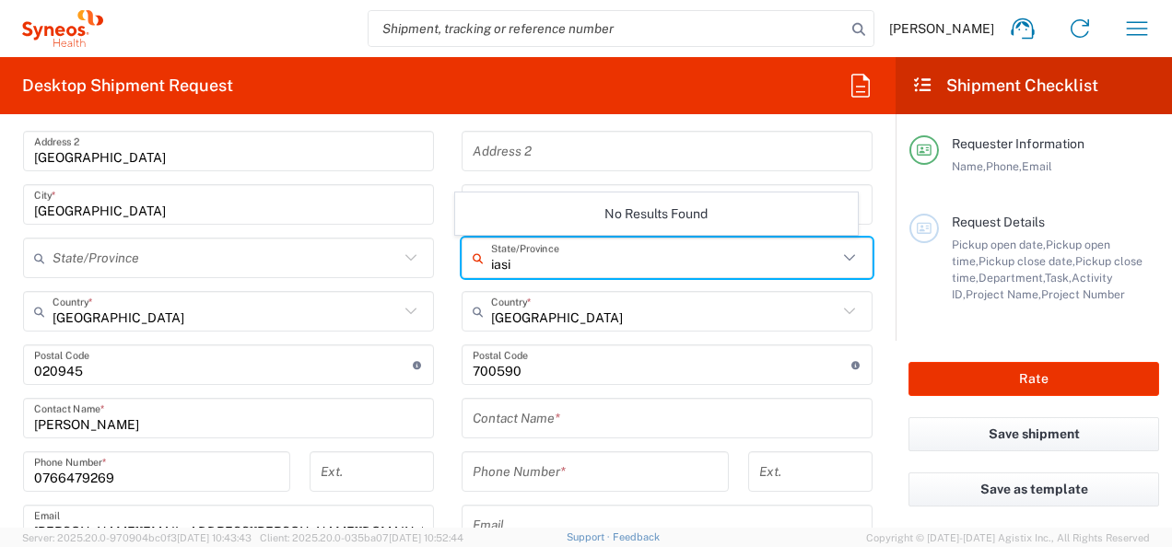
drag, startPoint x: 560, startPoint y: 265, endPoint x: 420, endPoint y: 284, distance: 141.3
click at [481, 264] on div "iasi State/Province" at bounding box center [667, 258] width 411 height 41
click at [474, 224] on span "Iaşi" at bounding box center [656, 220] width 400 height 29
type input "Iaşi"
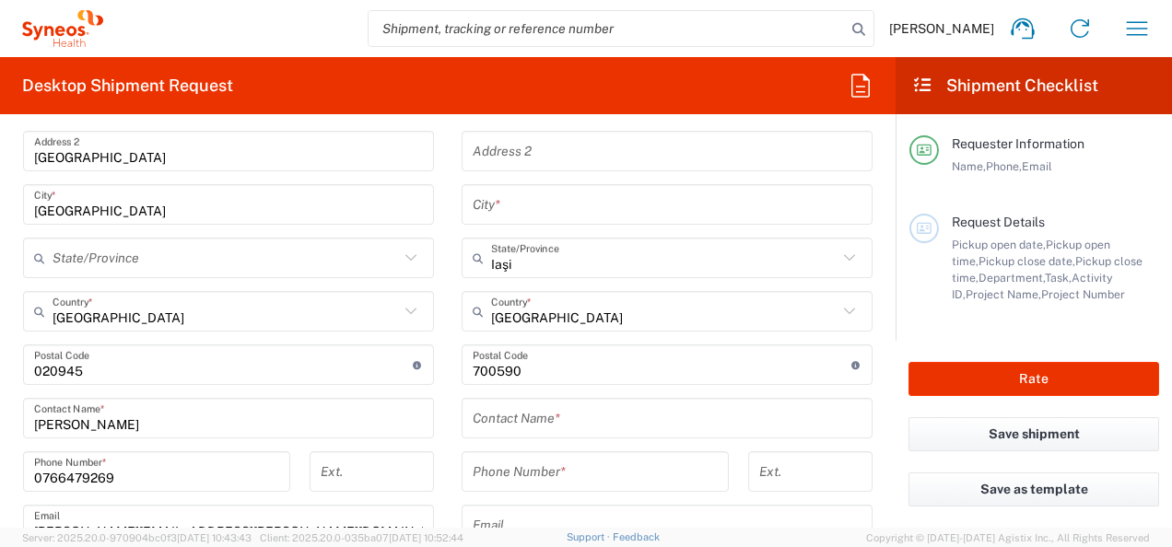
click at [557, 207] on input "text" at bounding box center [667, 205] width 389 height 32
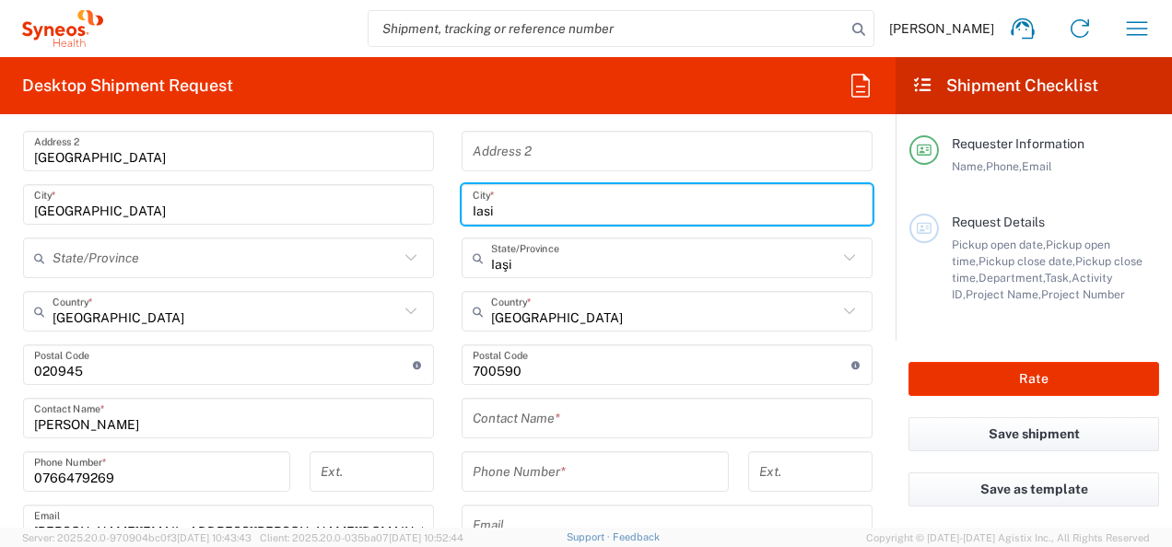
type input "Iasi"
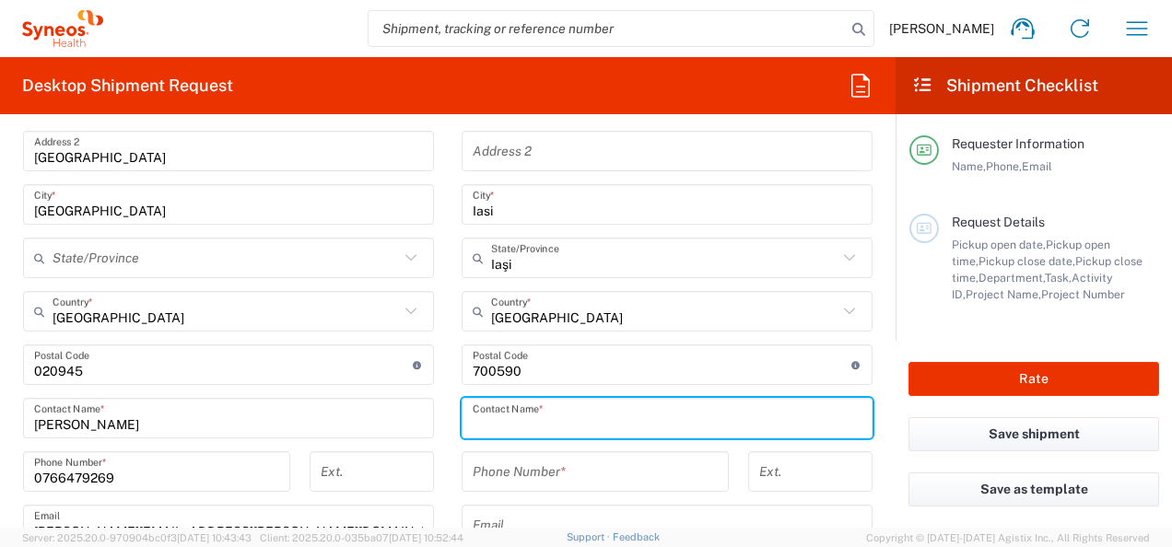
click at [535, 413] on input "text" at bounding box center [667, 419] width 389 height 32
type input "Abalaesei Mihaela"
click at [523, 465] on input "tel" at bounding box center [595, 472] width 245 height 32
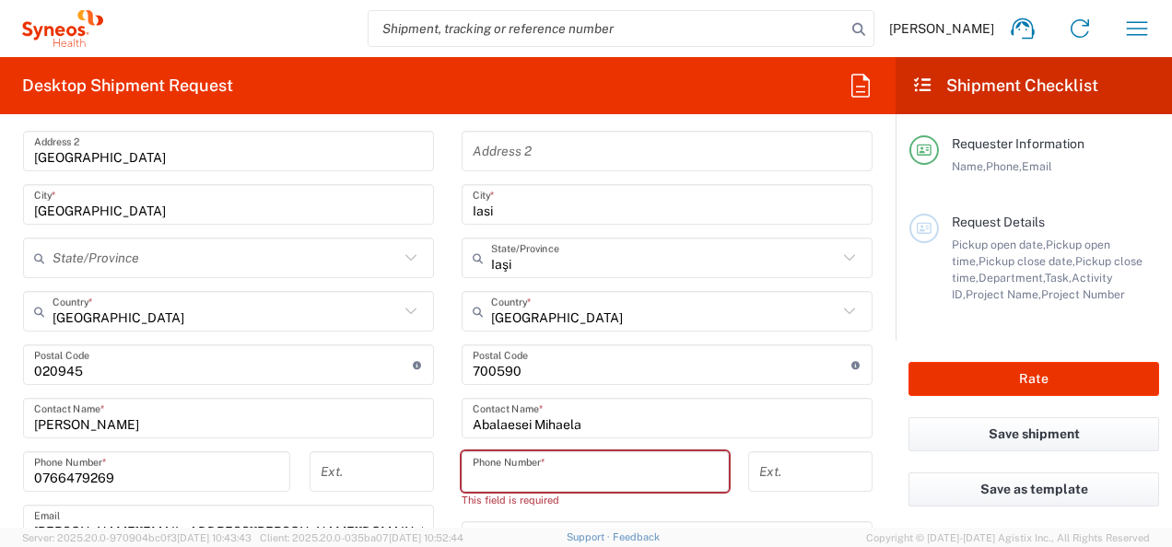
paste input "+40 (742) 911985"
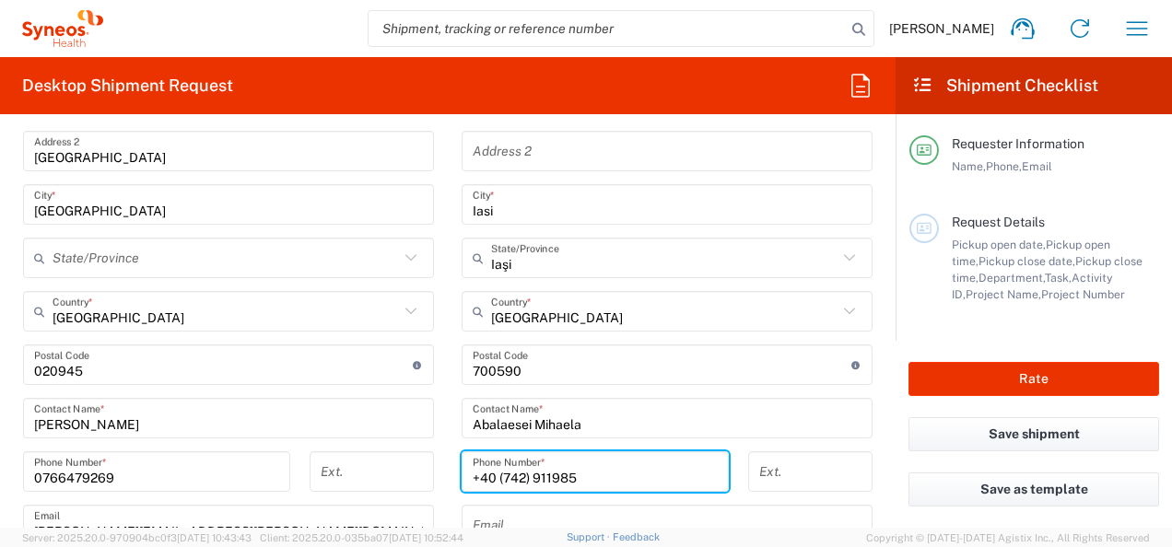
click at [523, 477] on input "+40 (742) 911985" at bounding box center [595, 472] width 245 height 32
click at [496, 476] on input "+40 (742 911985" at bounding box center [595, 472] width 245 height 32
click at [513, 477] on input "+40742 911985" at bounding box center [595, 472] width 245 height 32
type input "+40742911985"
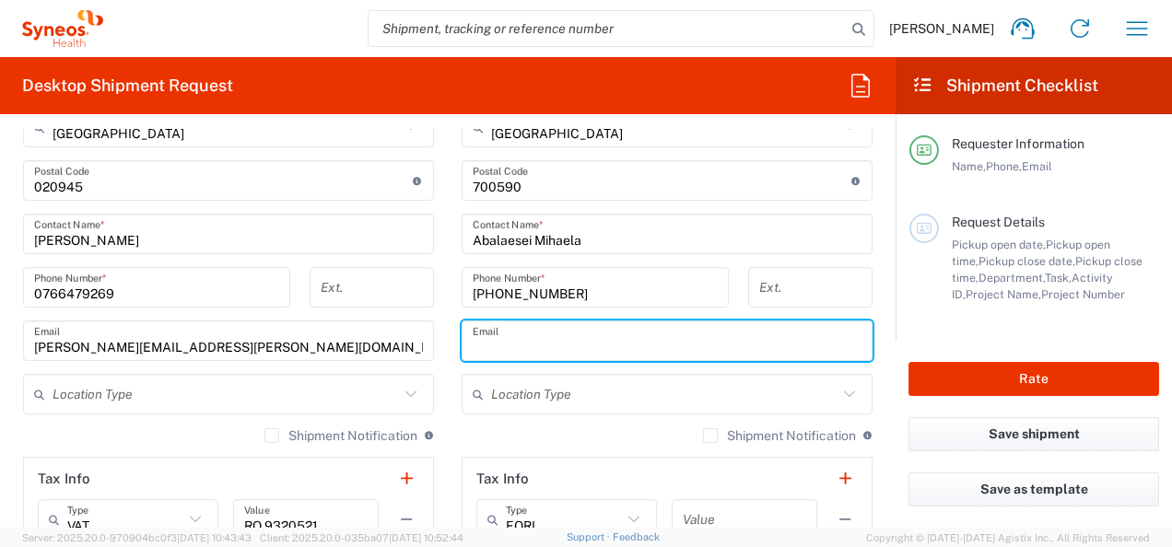
drag, startPoint x: 610, startPoint y: 348, endPoint x: 605, endPoint y: 340, distance: 10.0
click at [608, 343] on input "text" at bounding box center [667, 341] width 389 height 32
paste input "abalaesei.mihaela@gmail.com"
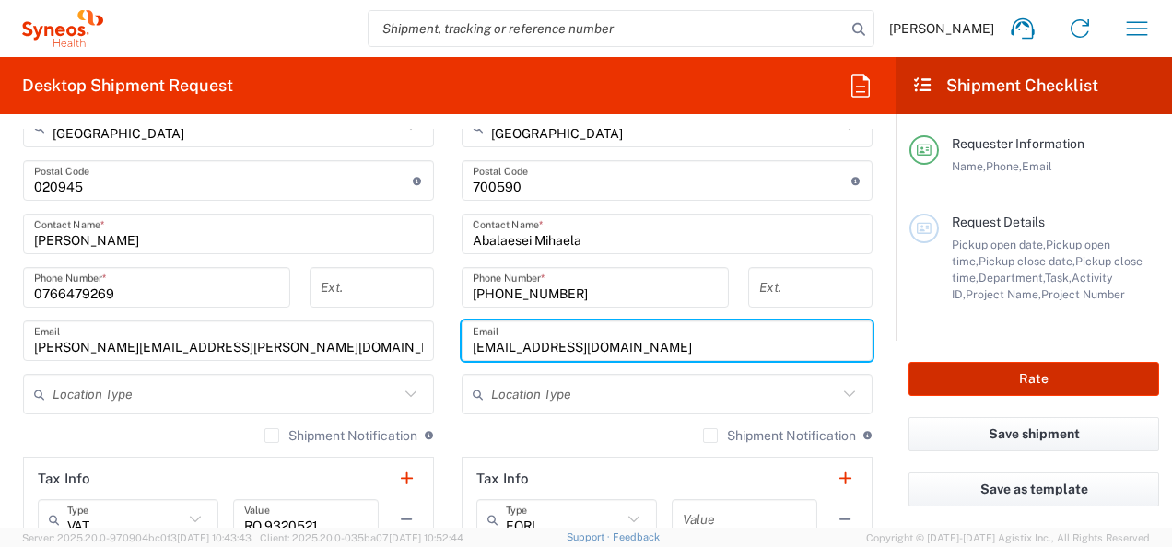
type input "abalaesei.mihaela@gmail.com"
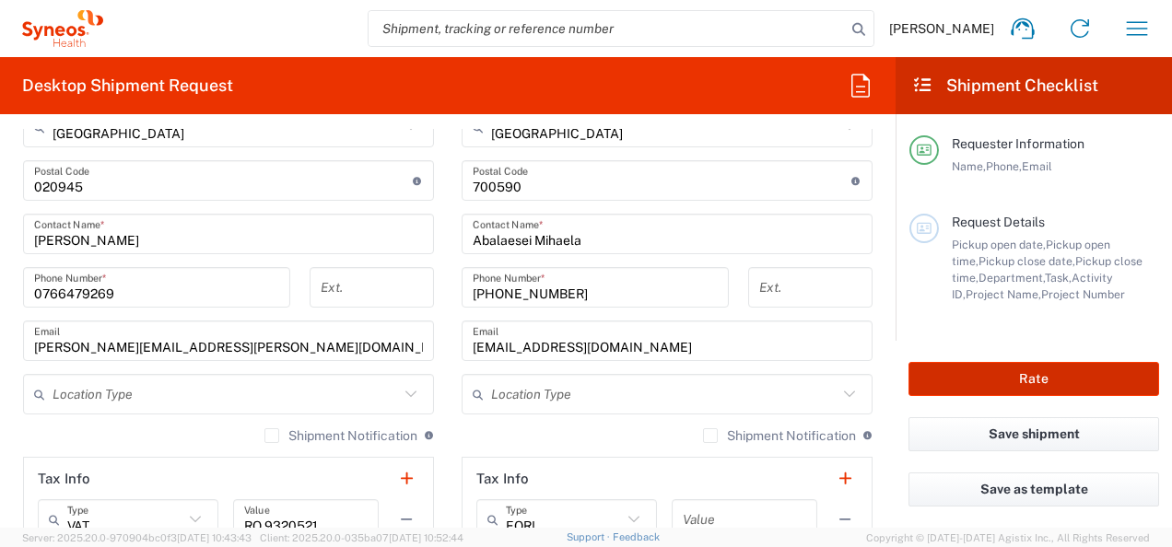
click at [1041, 383] on button "Rate" at bounding box center [1034, 379] width 251 height 34
type input "8480 DEPARTMENTAL EXPENSE"
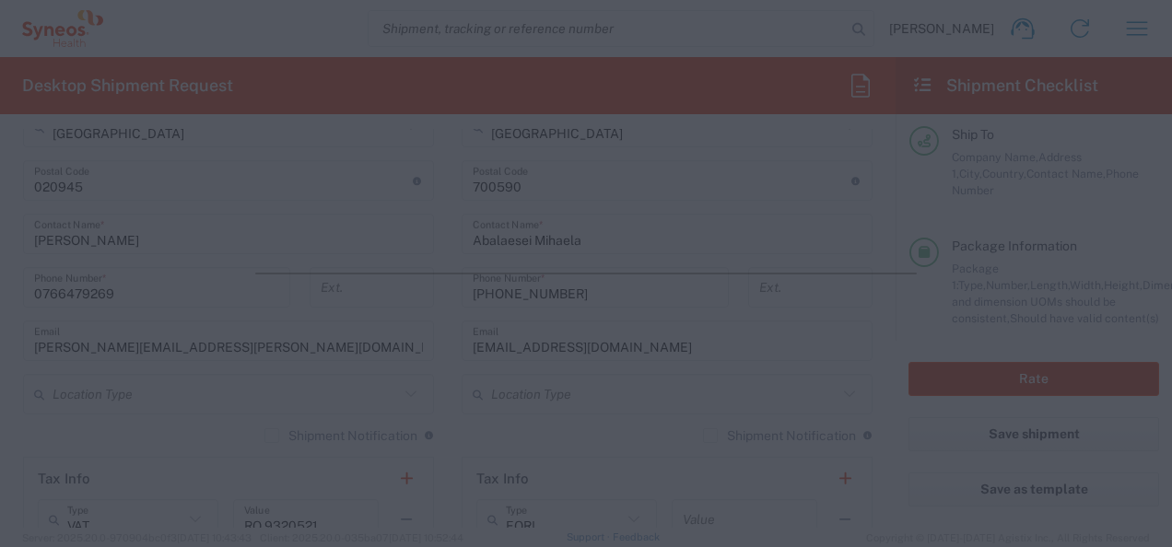
scroll to position [367, 0]
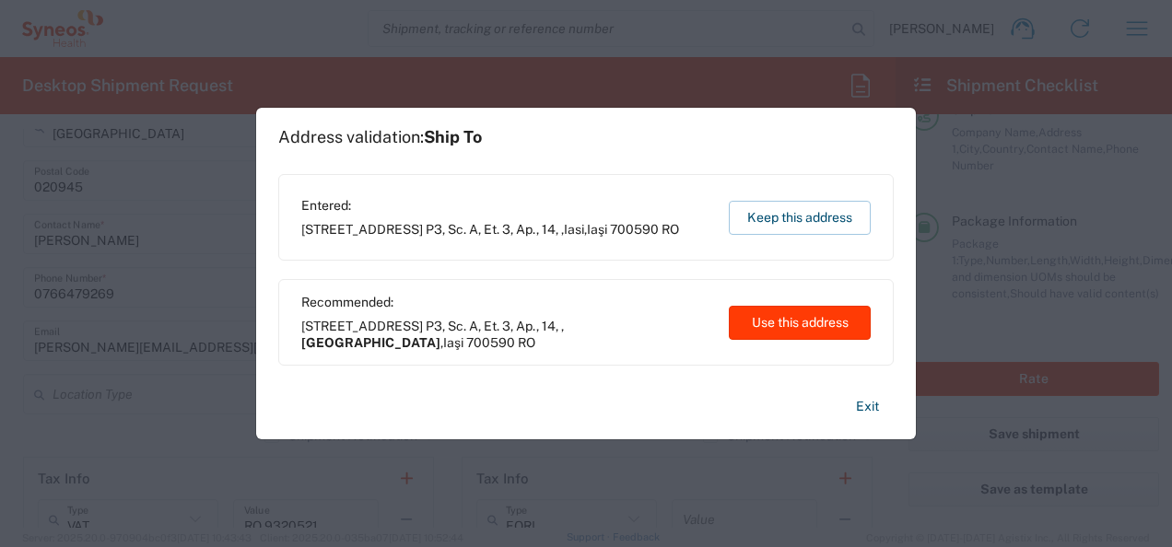
click at [814, 320] on button "Use this address" at bounding box center [800, 323] width 142 height 34
type input "Iași"
type input "Iaşi"
type input "Romania"
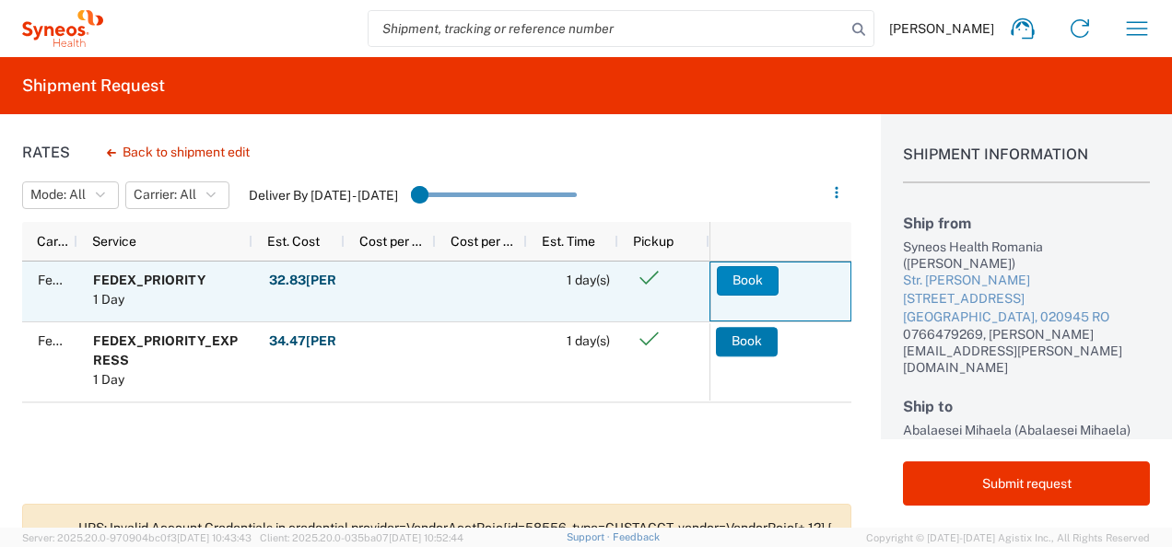
click at [753, 279] on button "Book" at bounding box center [748, 280] width 62 height 29
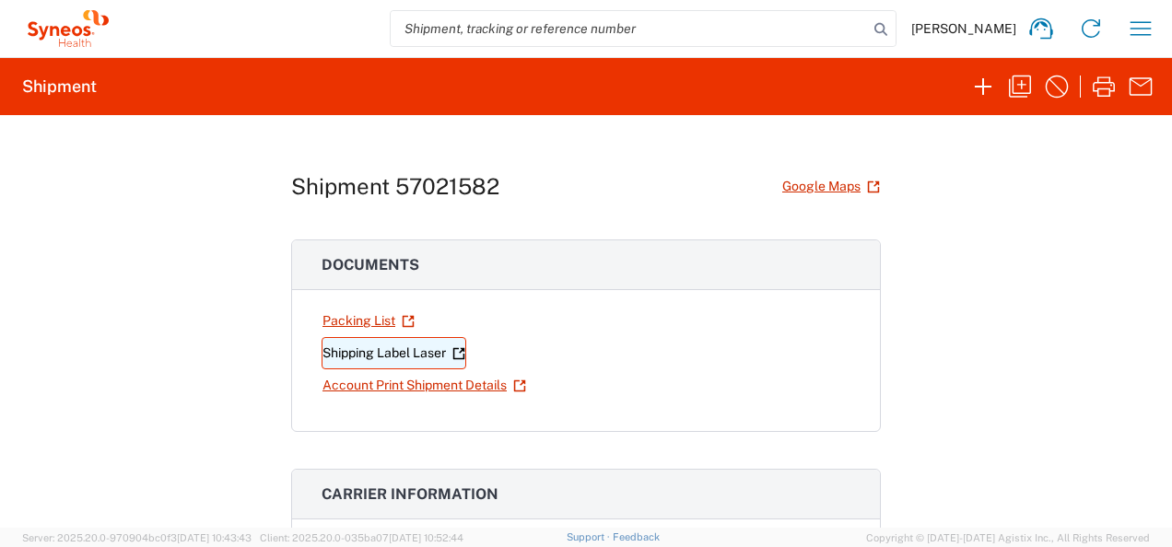
click at [458, 355] on icon at bounding box center [458, 352] width 11 height 11
